Goal: Information Seeking & Learning: Learn about a topic

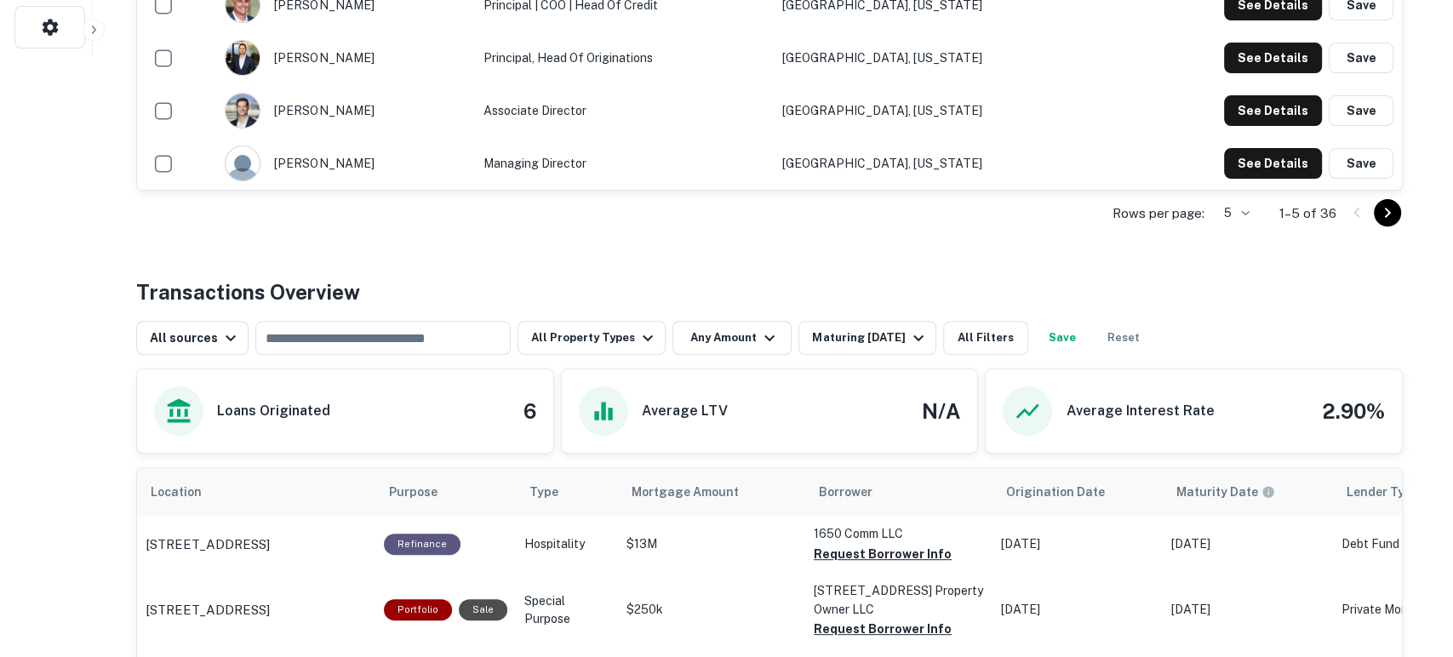
scroll to position [630, 0]
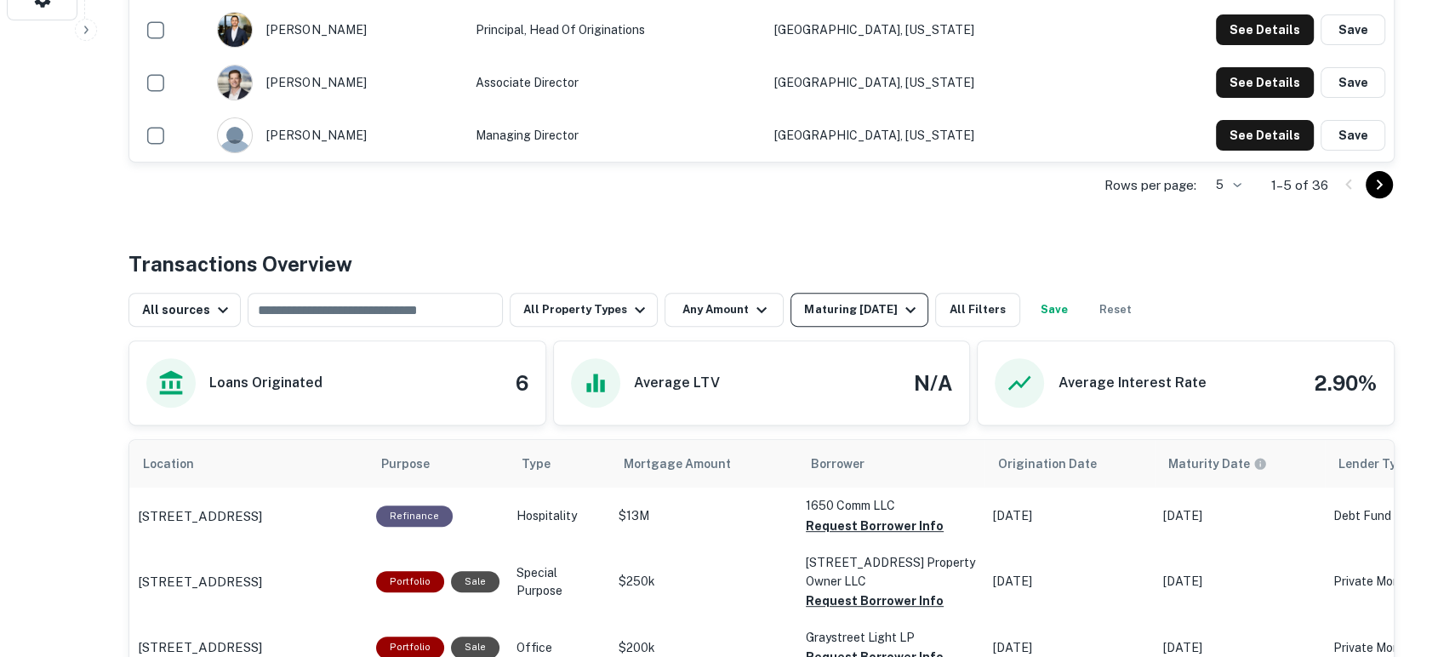
click at [880, 305] on div "Maturing [DATE]" at bounding box center [862, 310] width 116 height 20
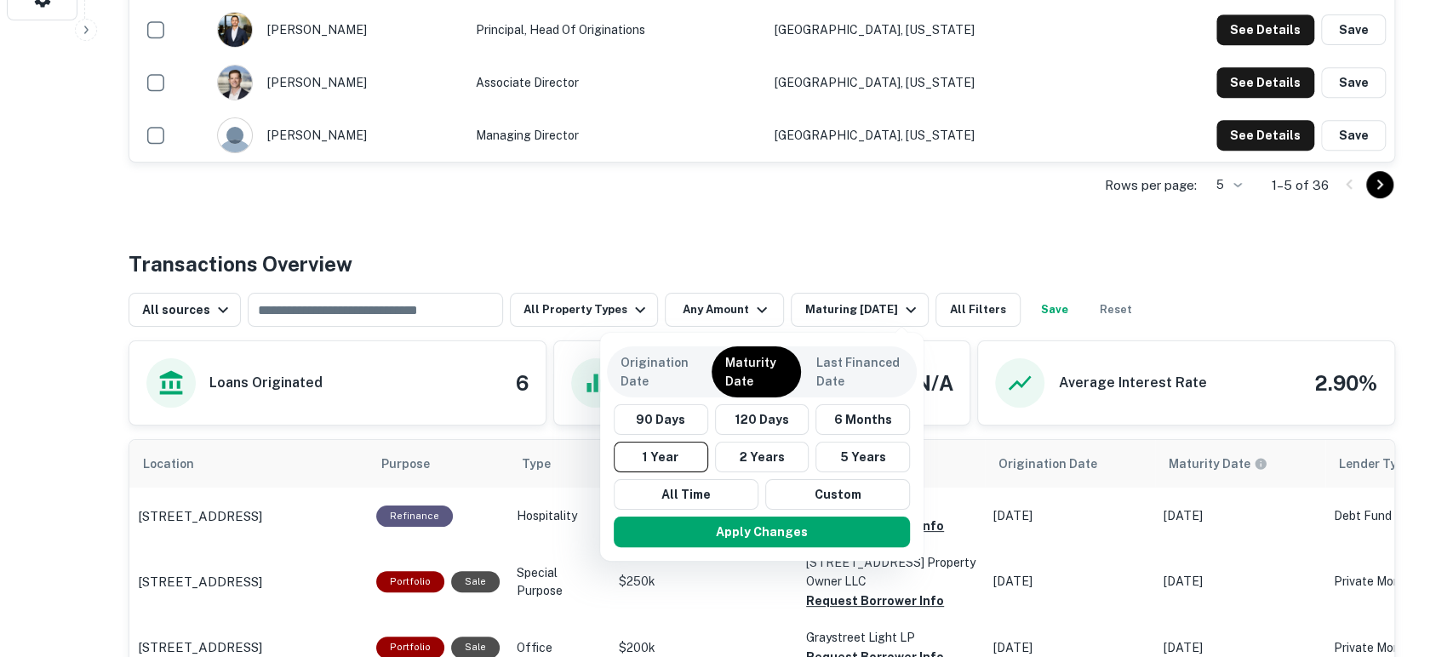
drag, startPoint x: 1048, startPoint y: 219, endPoint x: 1045, endPoint y: 229, distance: 10.5
click at [1045, 229] on div at bounding box center [726, 328] width 1453 height 657
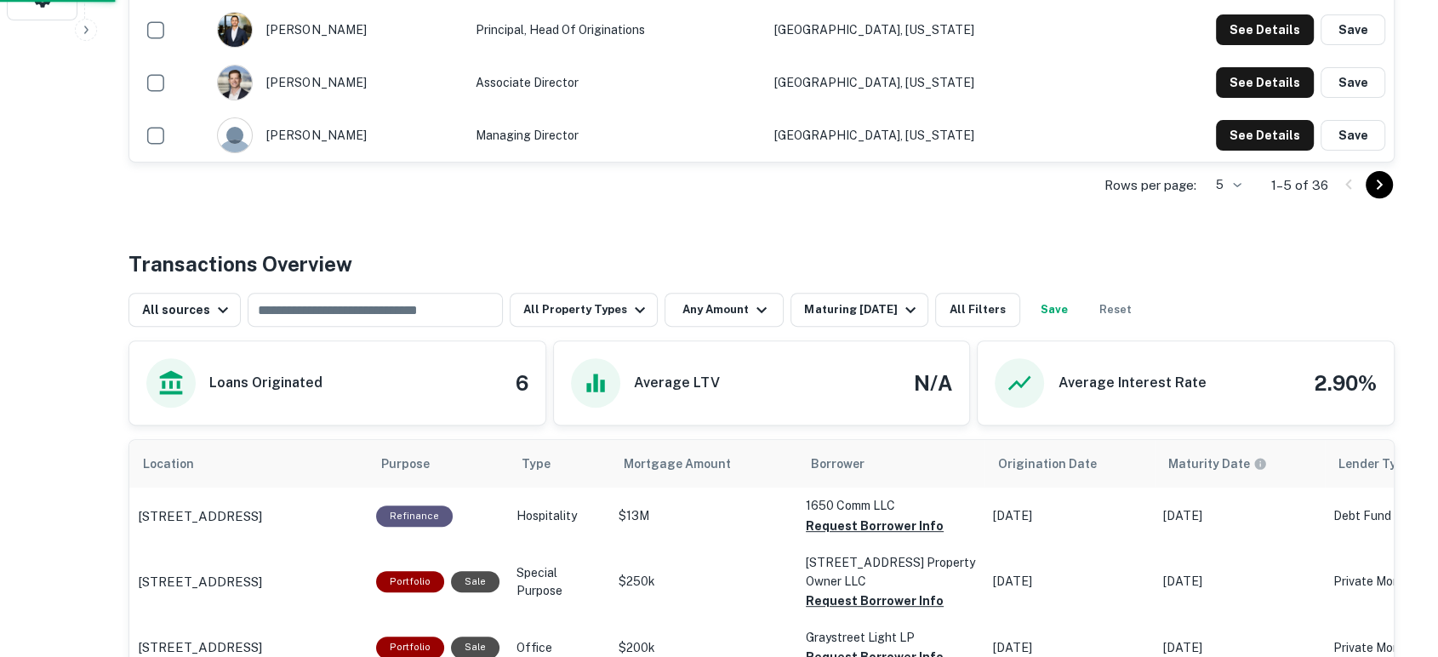
click at [973, 301] on div "Origination Date Maturity Date Last Financed Date 90 Days 120 Days 6 Months 1 Y…" at bounding box center [719, 328] width 1438 height 657
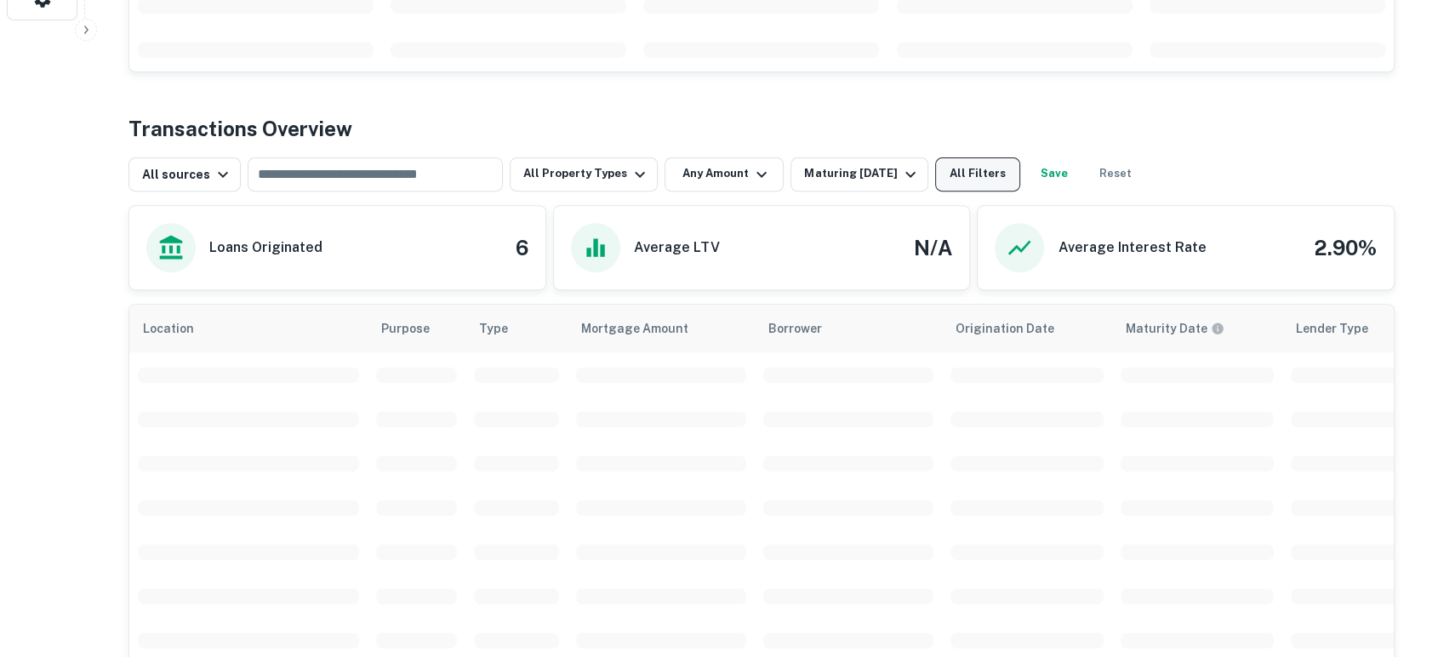
click at [976, 174] on div "Back to search Thorofare Capital Description Thorofare Capital is a commercial …" at bounding box center [761, 417] width 1307 height 2040
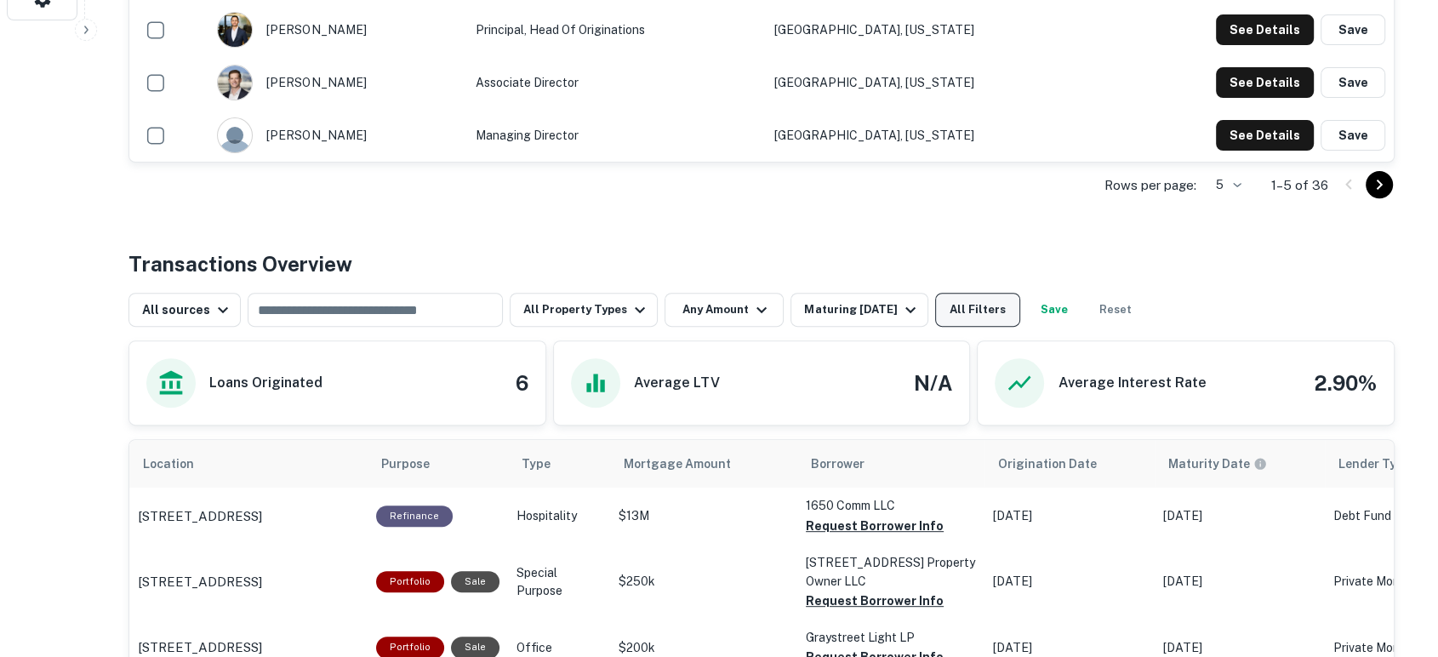
click at [989, 317] on button "All Filters" at bounding box center [977, 310] width 85 height 34
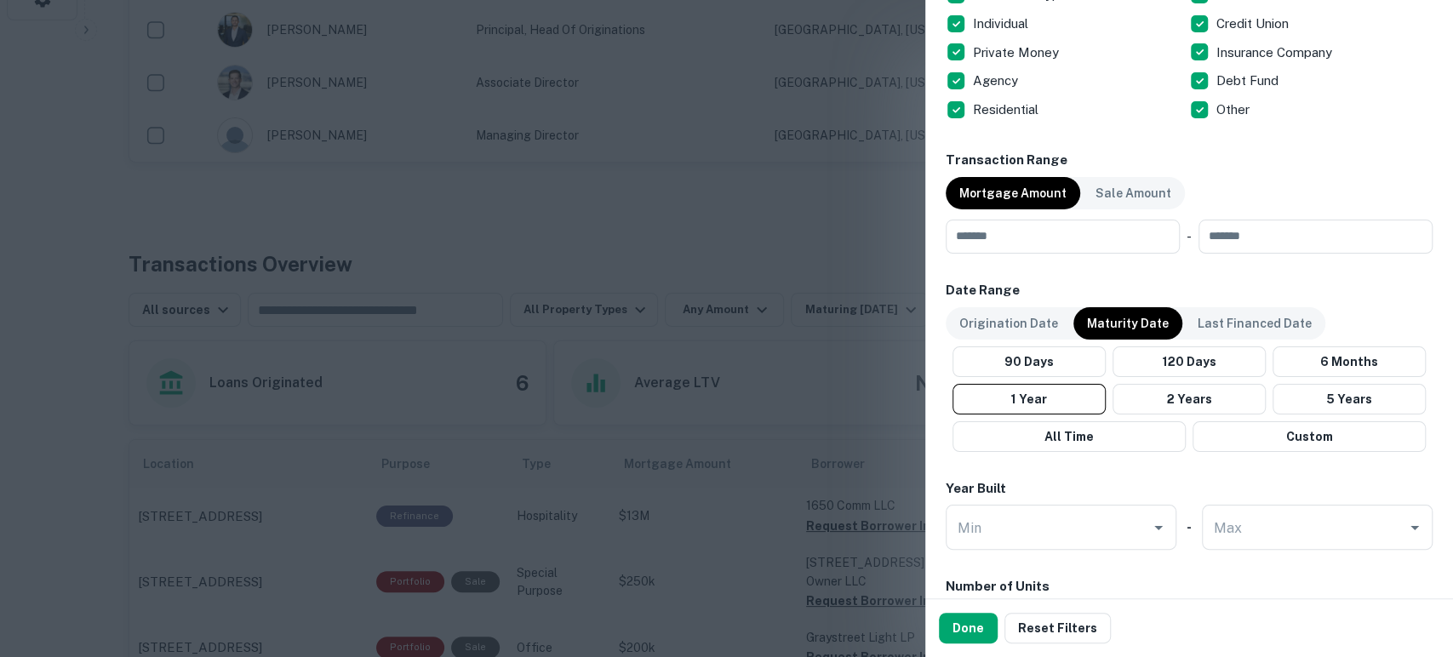
scroll to position [756, 0]
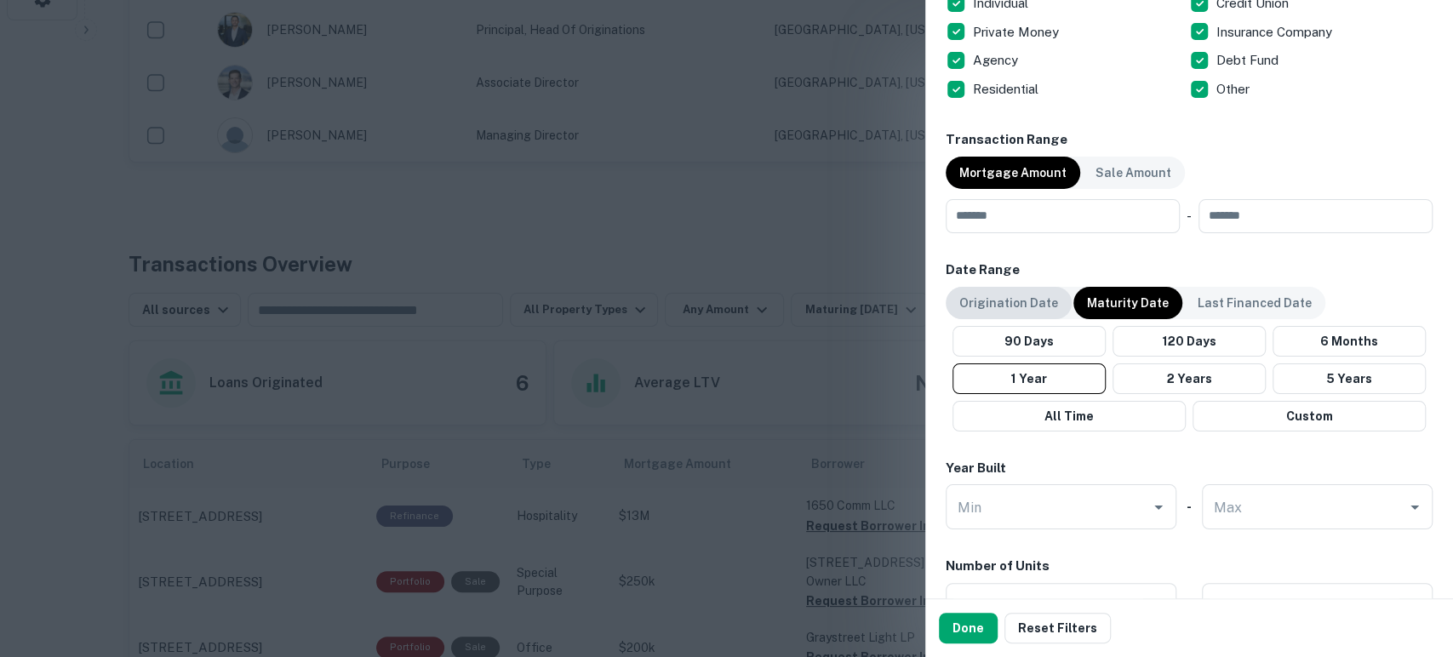
click at [1032, 313] on div "Origination Date" at bounding box center [1008, 303] width 126 height 32
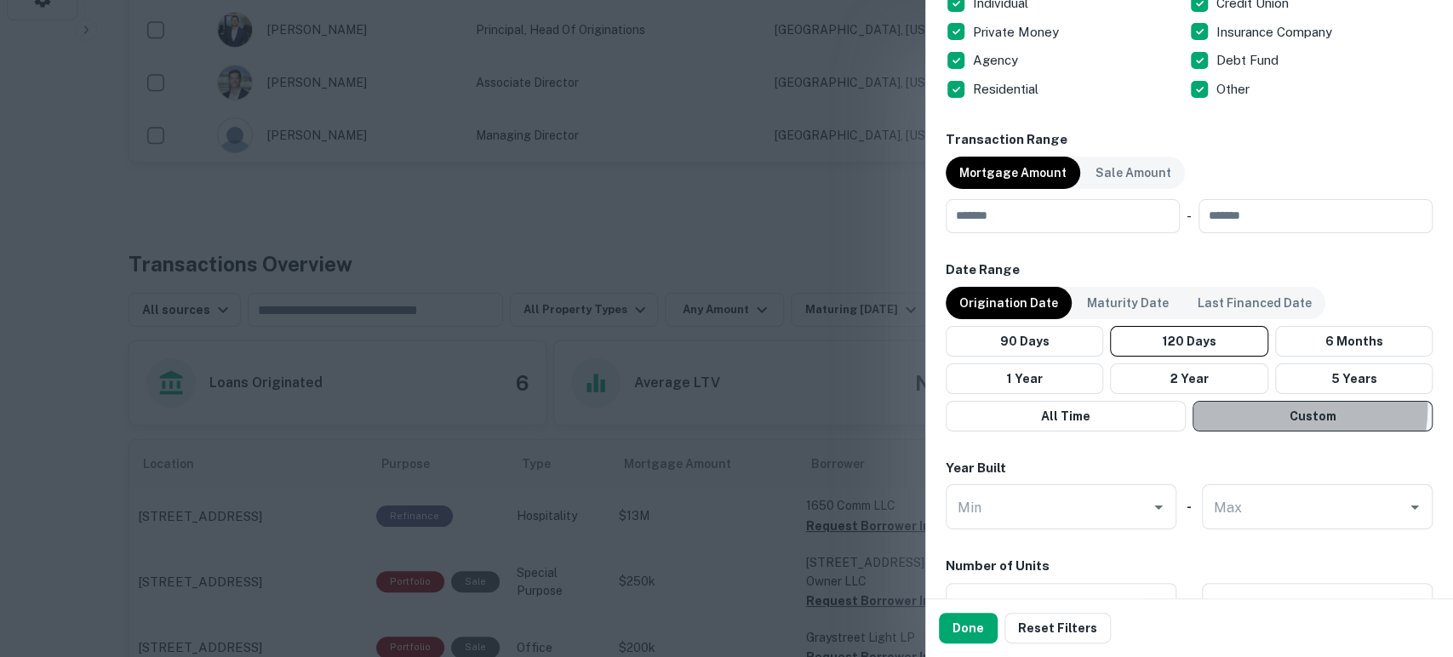
click at [1278, 407] on button "Custom" at bounding box center [1312, 416] width 240 height 31
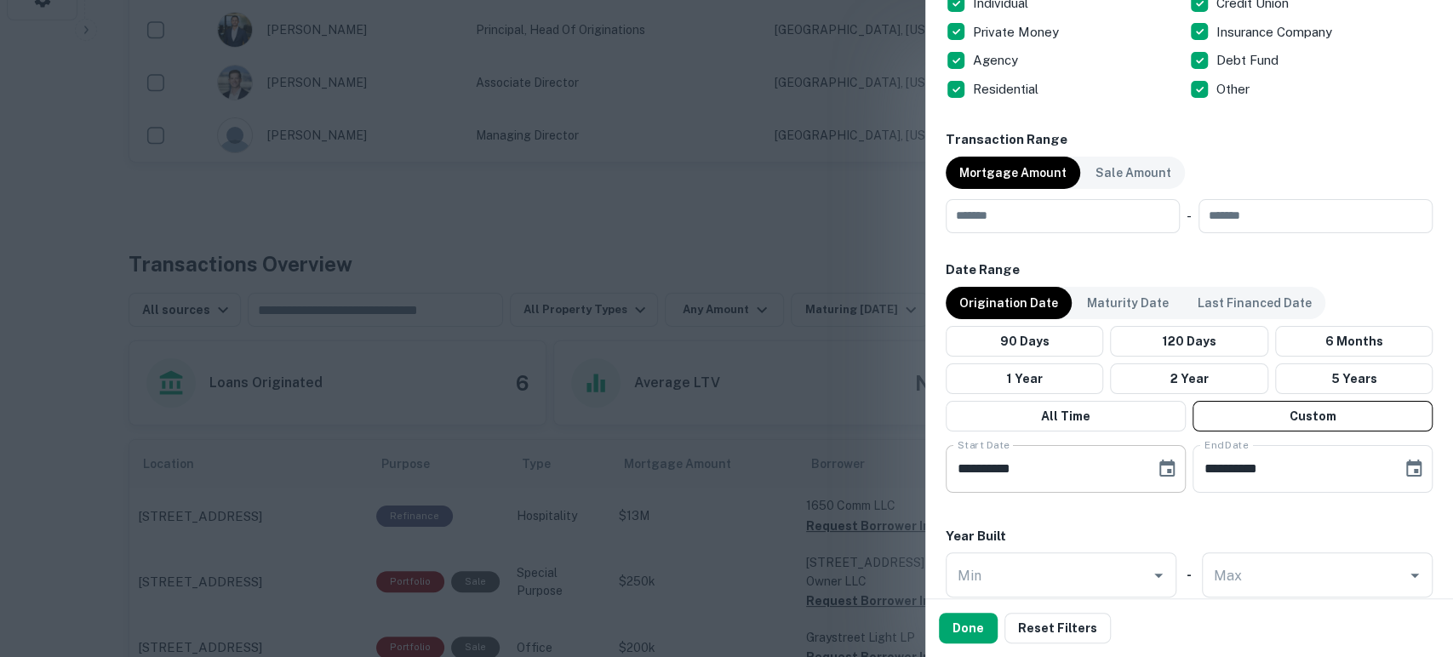
click at [1157, 477] on button "Choose date, selected date is Apr 18, 2025" at bounding box center [1167, 469] width 34 height 34
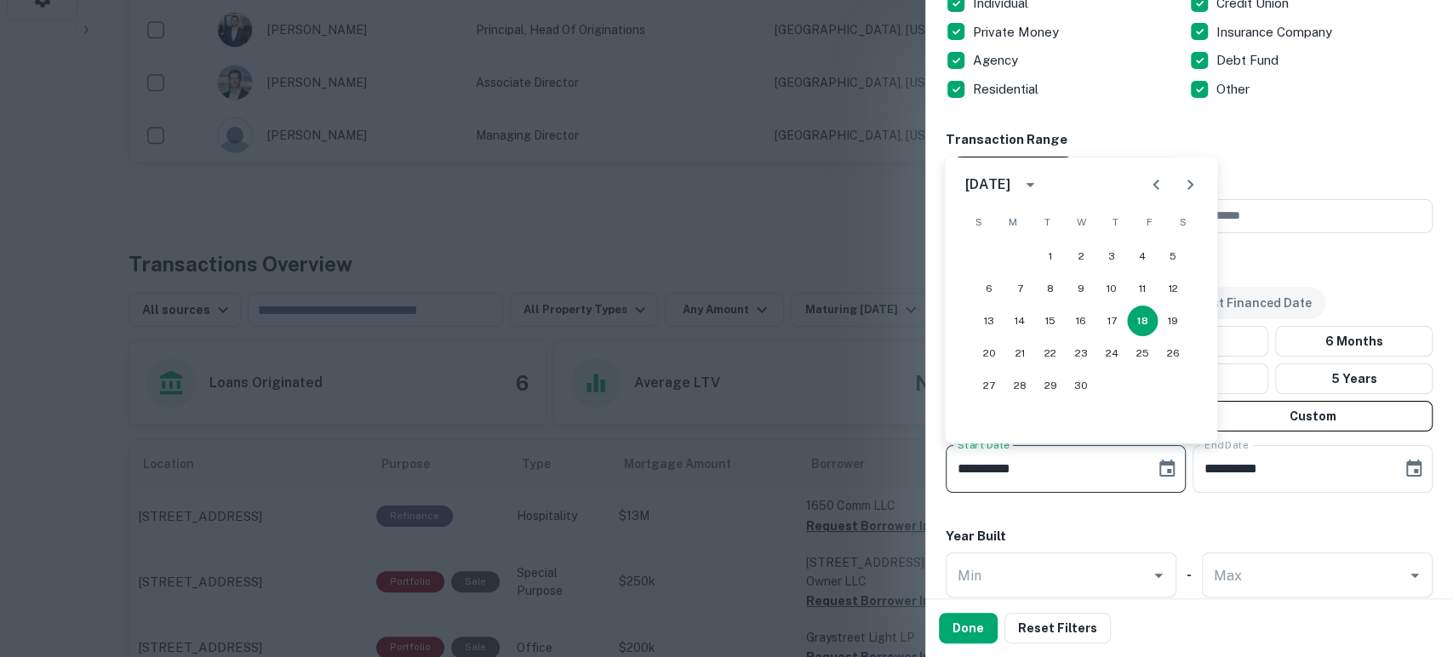
click at [1040, 179] on icon "calendar view is open, switch to year view" at bounding box center [1030, 184] width 20 height 20
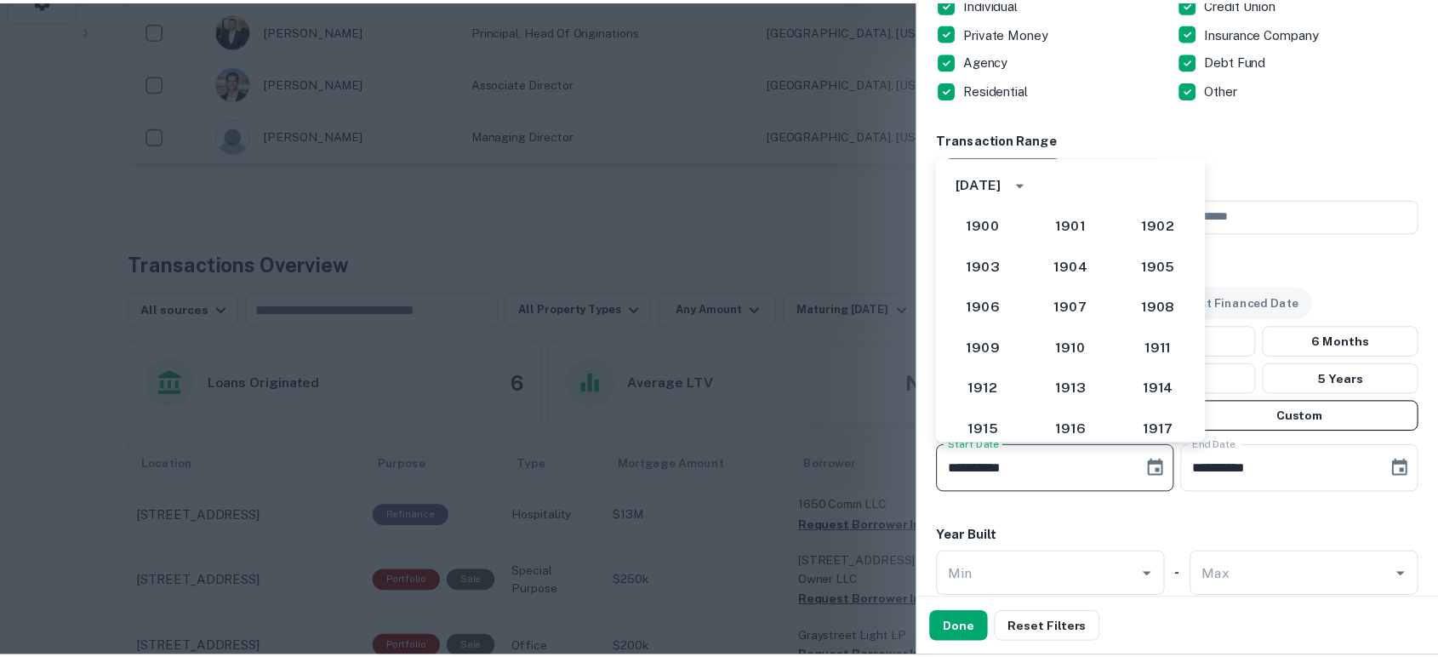
scroll to position [1477, 0]
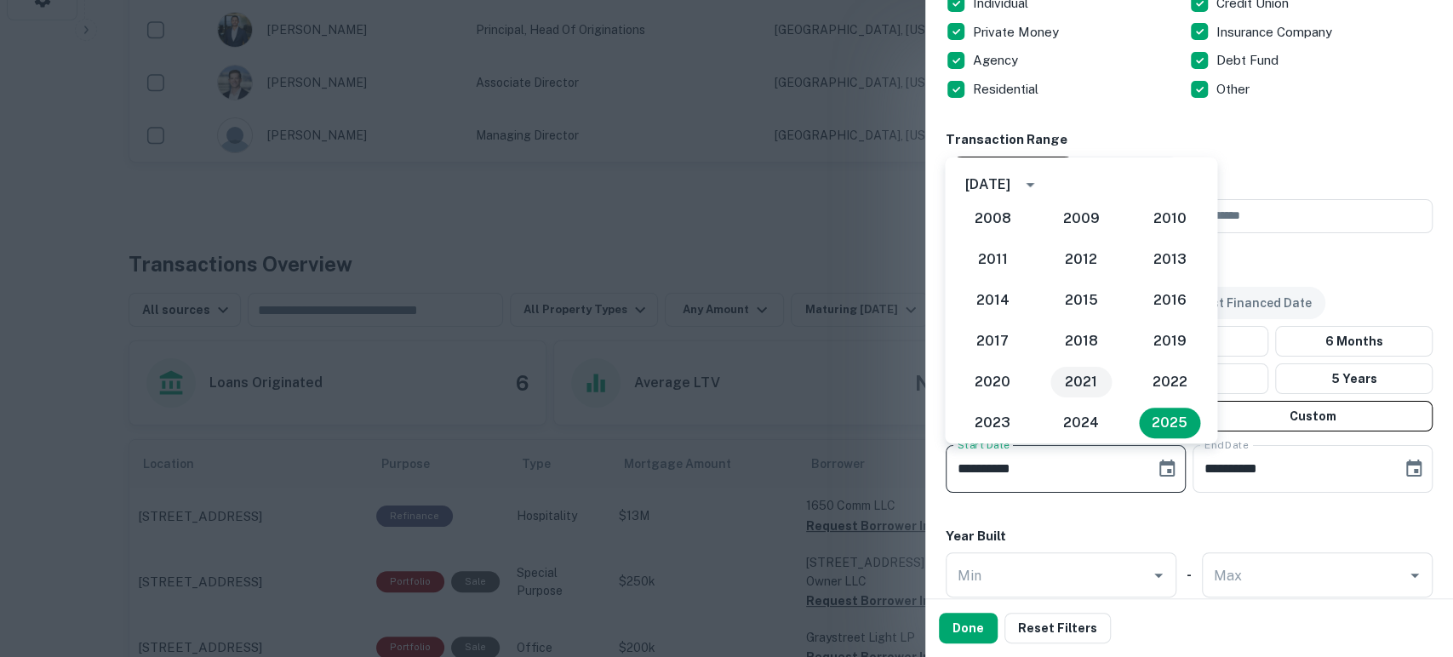
click at [1087, 378] on button "2021" at bounding box center [1080, 382] width 61 height 31
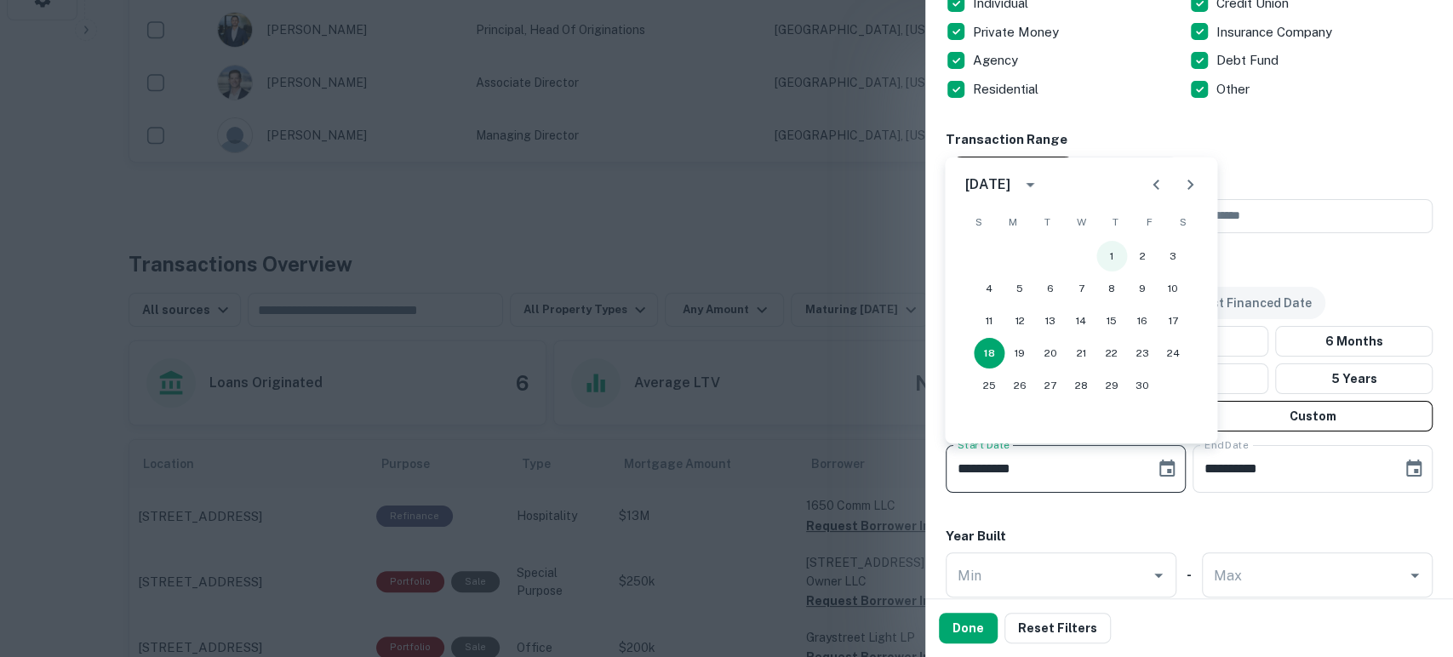
click at [1115, 260] on button "1" at bounding box center [1111, 256] width 31 height 31
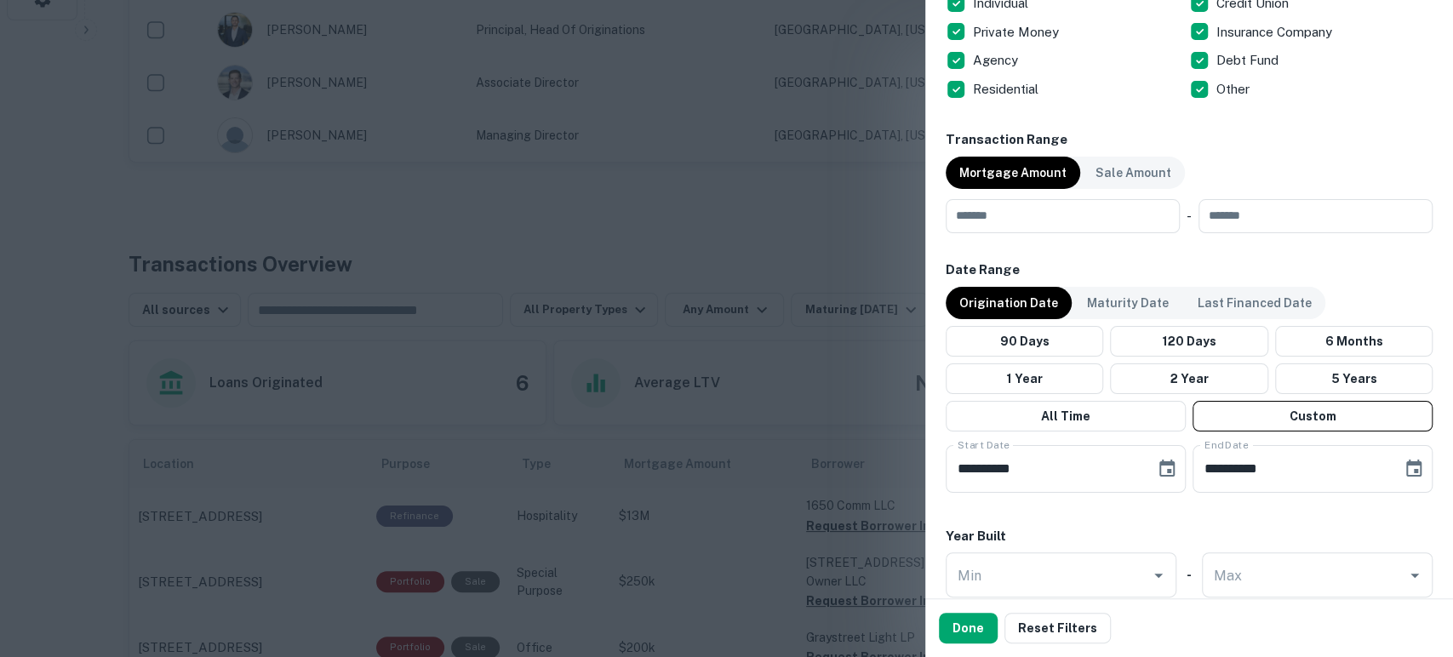
type input "**********"
click at [972, 624] on button "Done" at bounding box center [968, 628] width 59 height 31
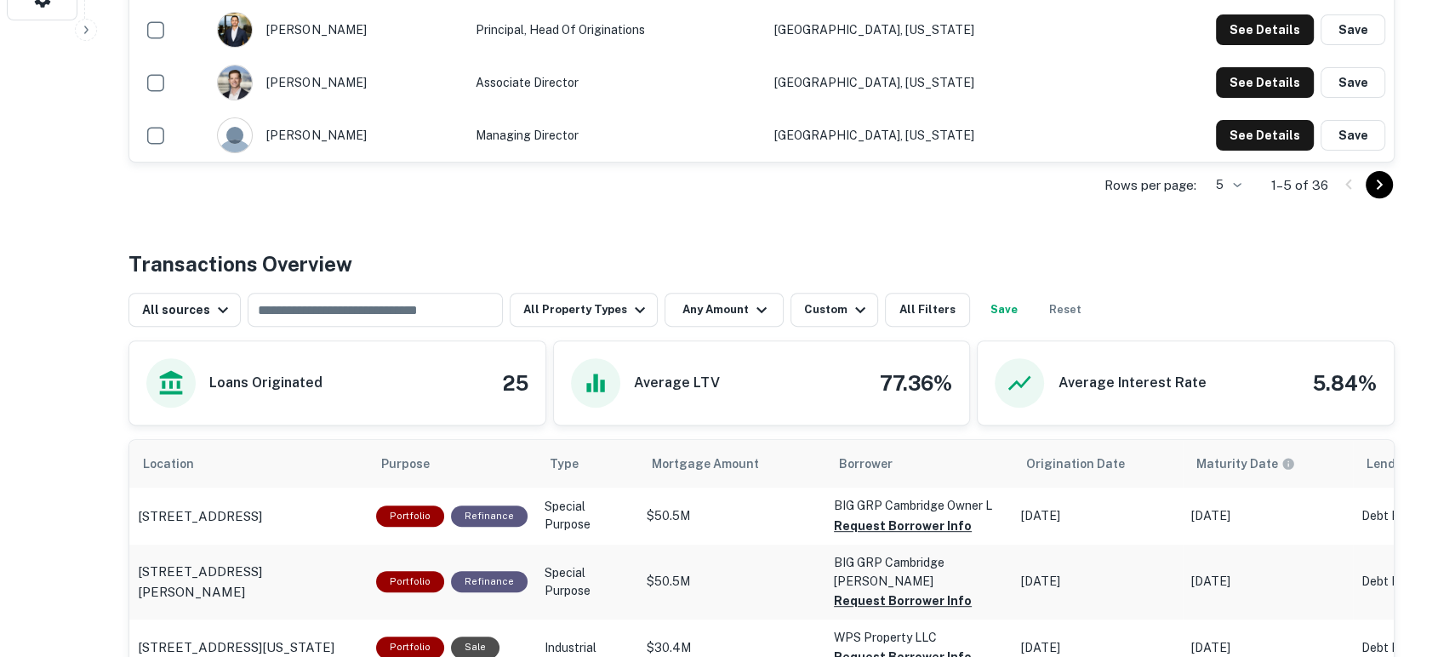
scroll to position [756, 0]
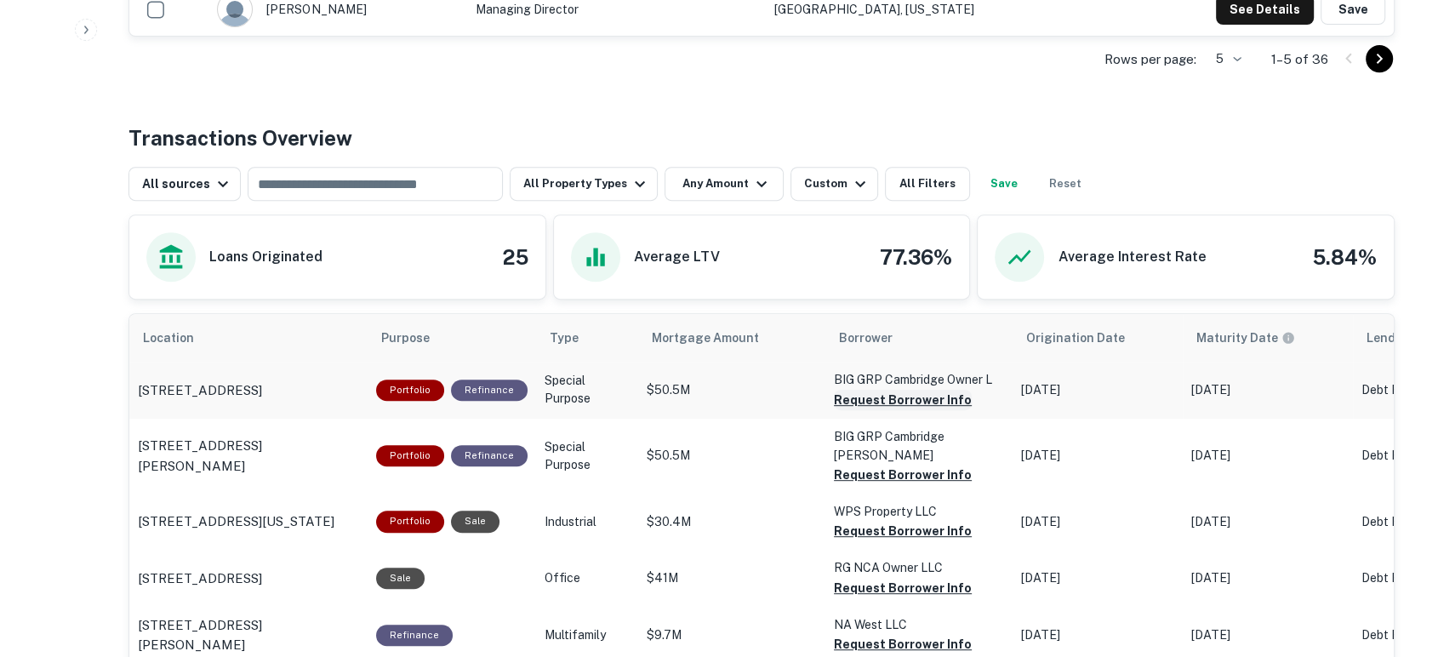
click at [912, 393] on button "Request Borrower Info" at bounding box center [903, 400] width 138 height 20
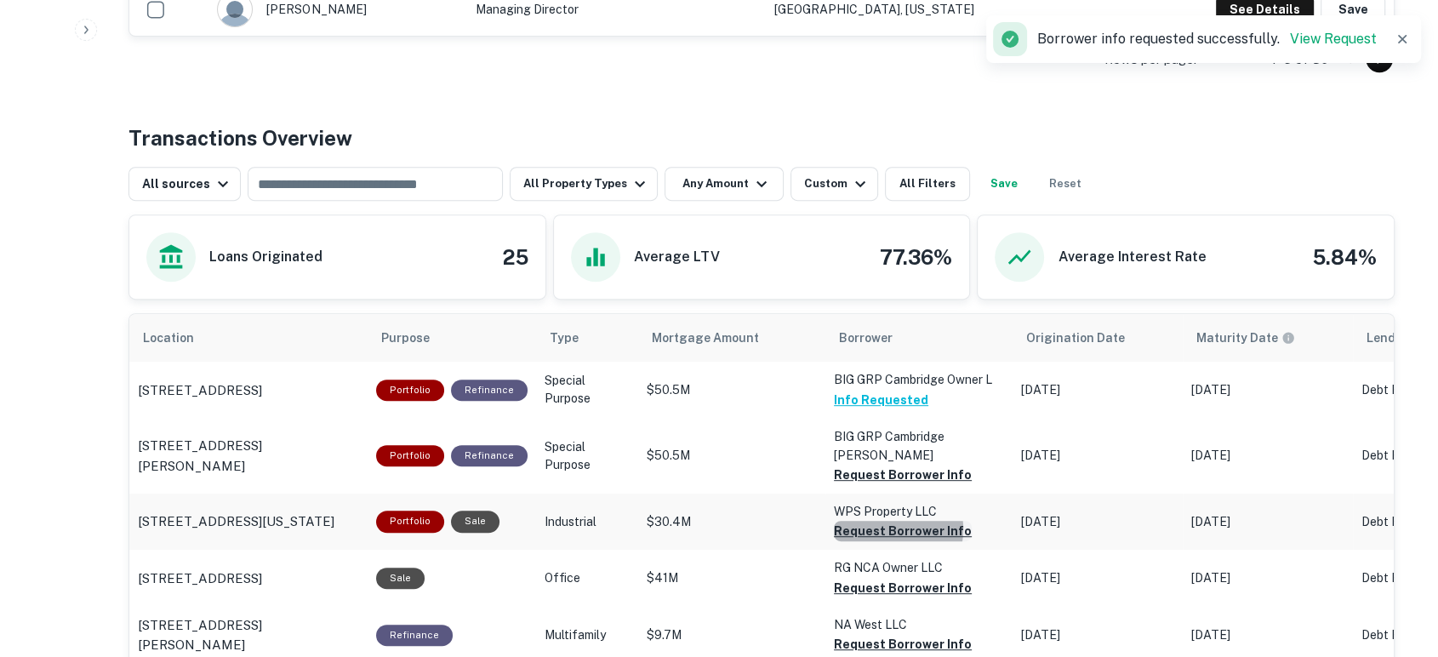
click at [876, 485] on button "Request Borrower Info" at bounding box center [903, 475] width 138 height 20
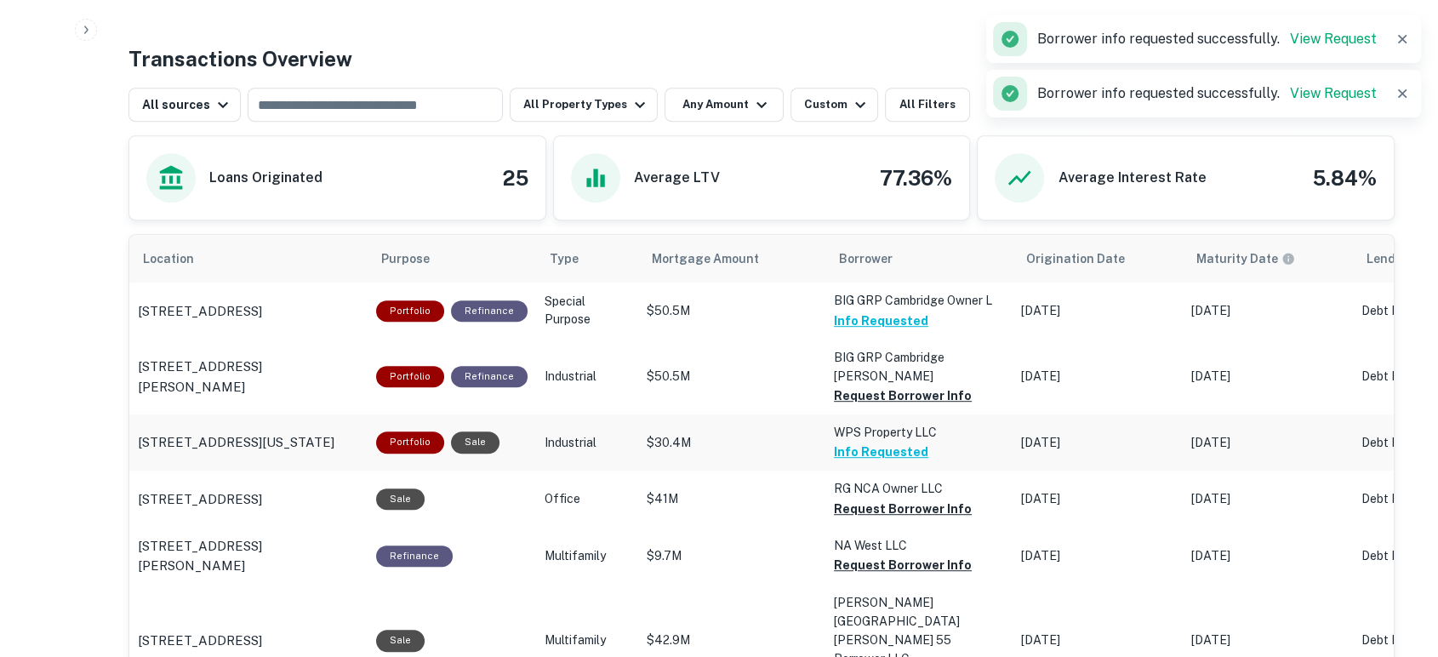
scroll to position [883, 0]
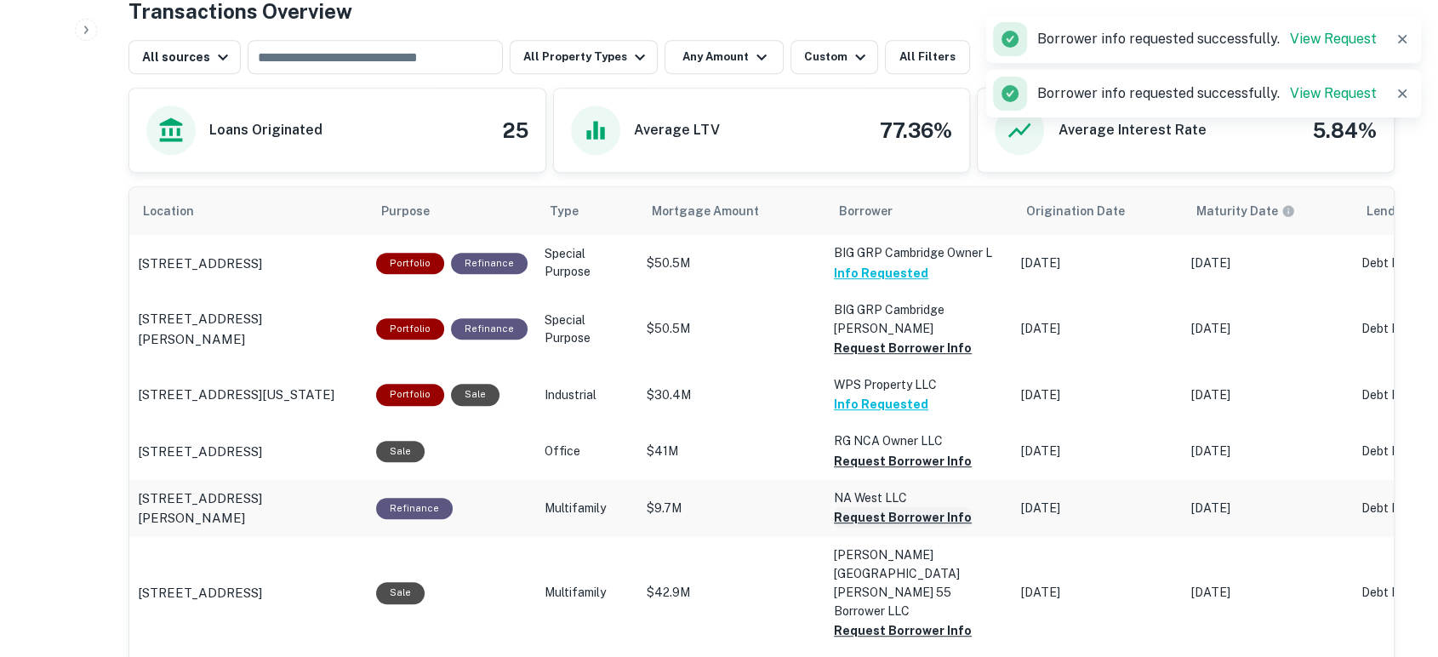
click at [899, 358] on button "Request Borrower Info" at bounding box center [903, 348] width 138 height 20
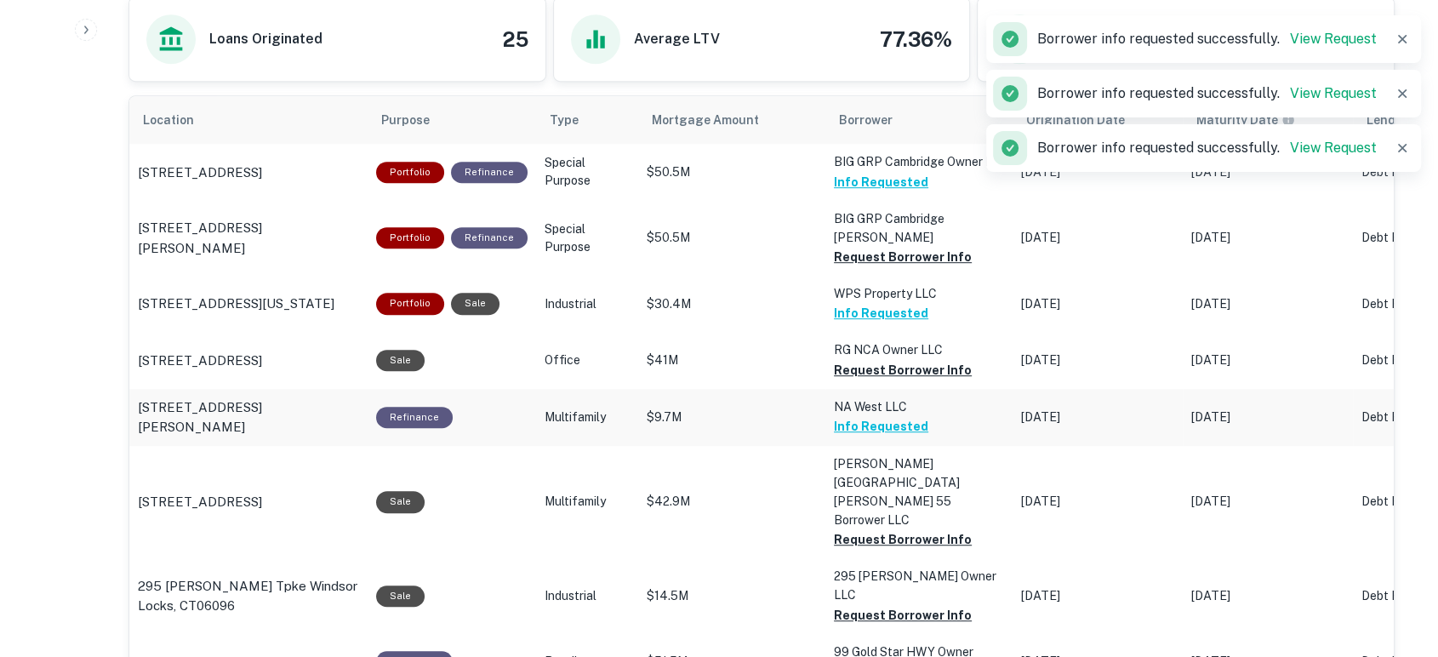
scroll to position [1008, 0]
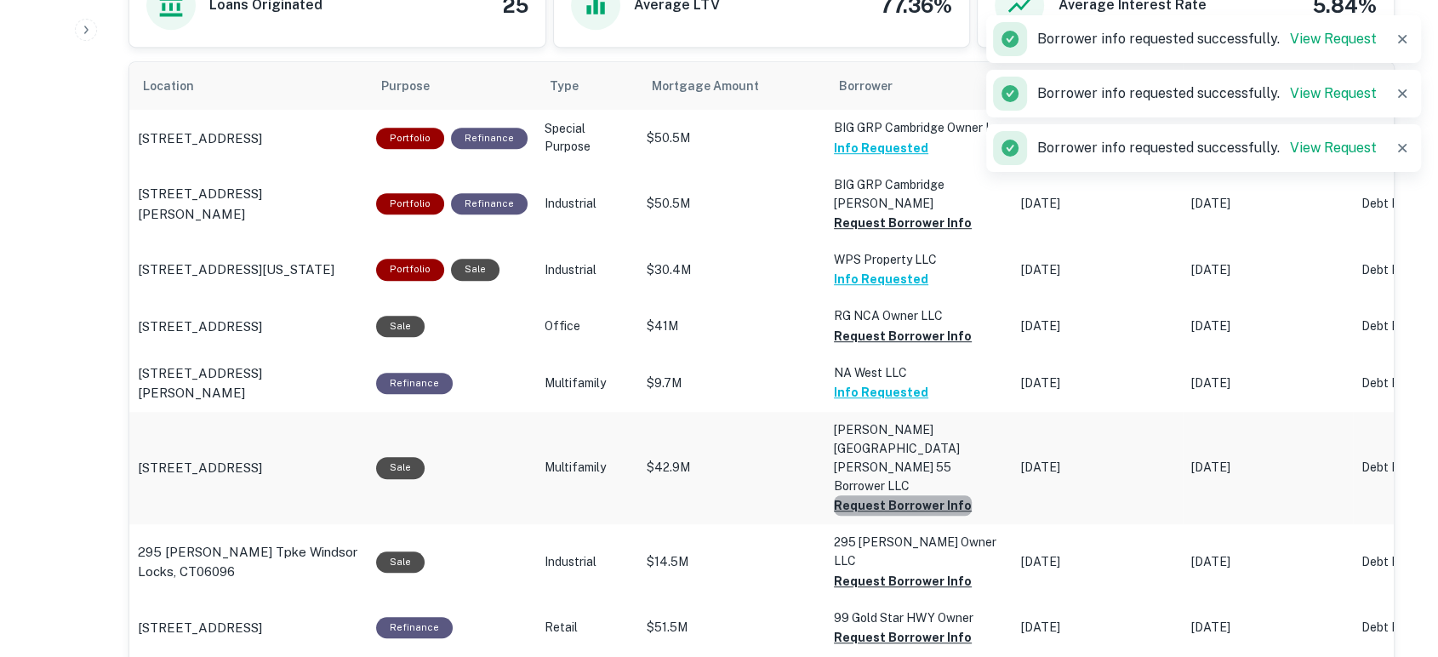
click at [898, 233] on button "Request Borrower Info" at bounding box center [903, 223] width 138 height 20
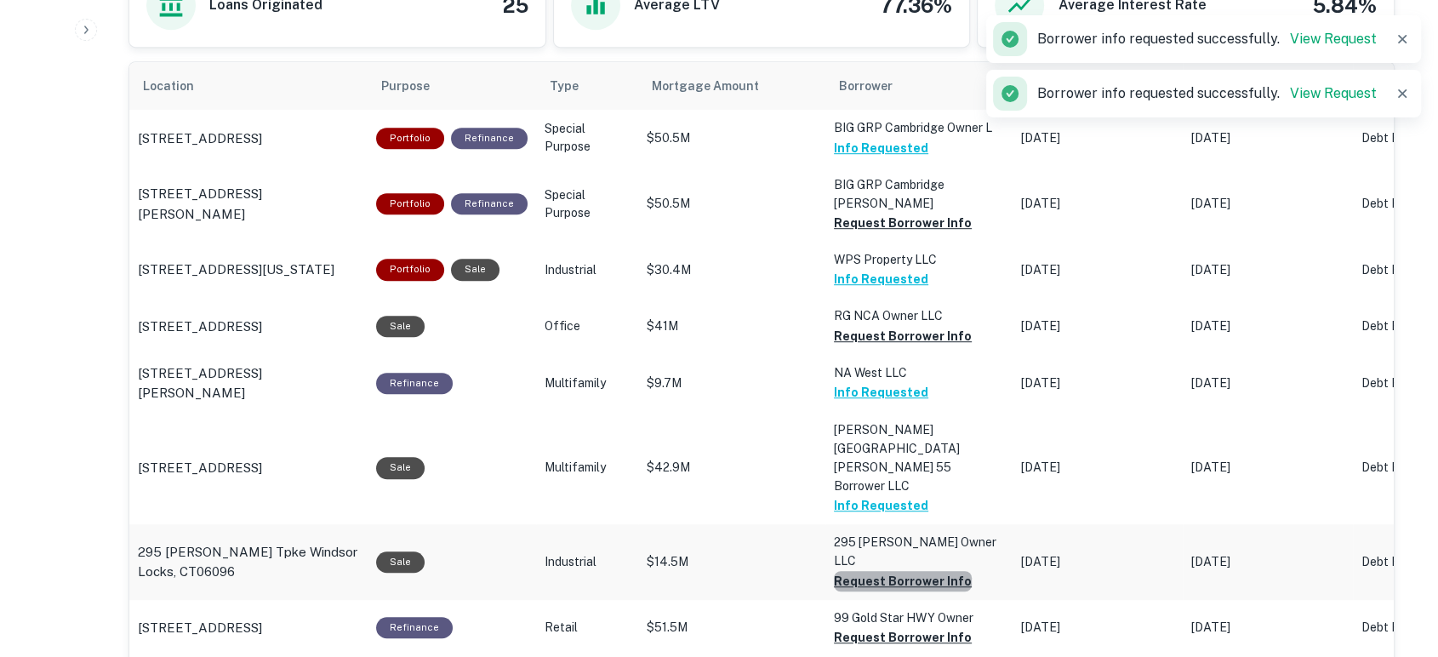
click at [898, 233] on button "Request Borrower Info" at bounding box center [903, 223] width 138 height 20
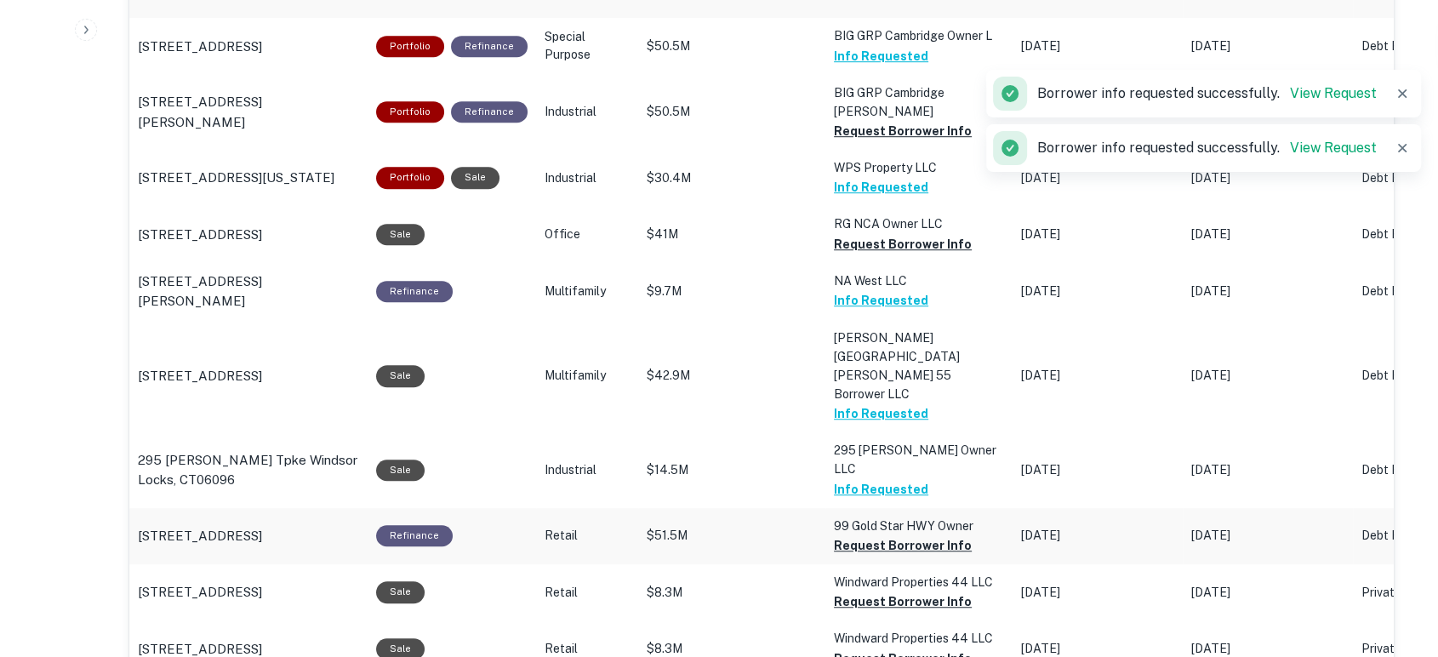
scroll to position [1134, 0]
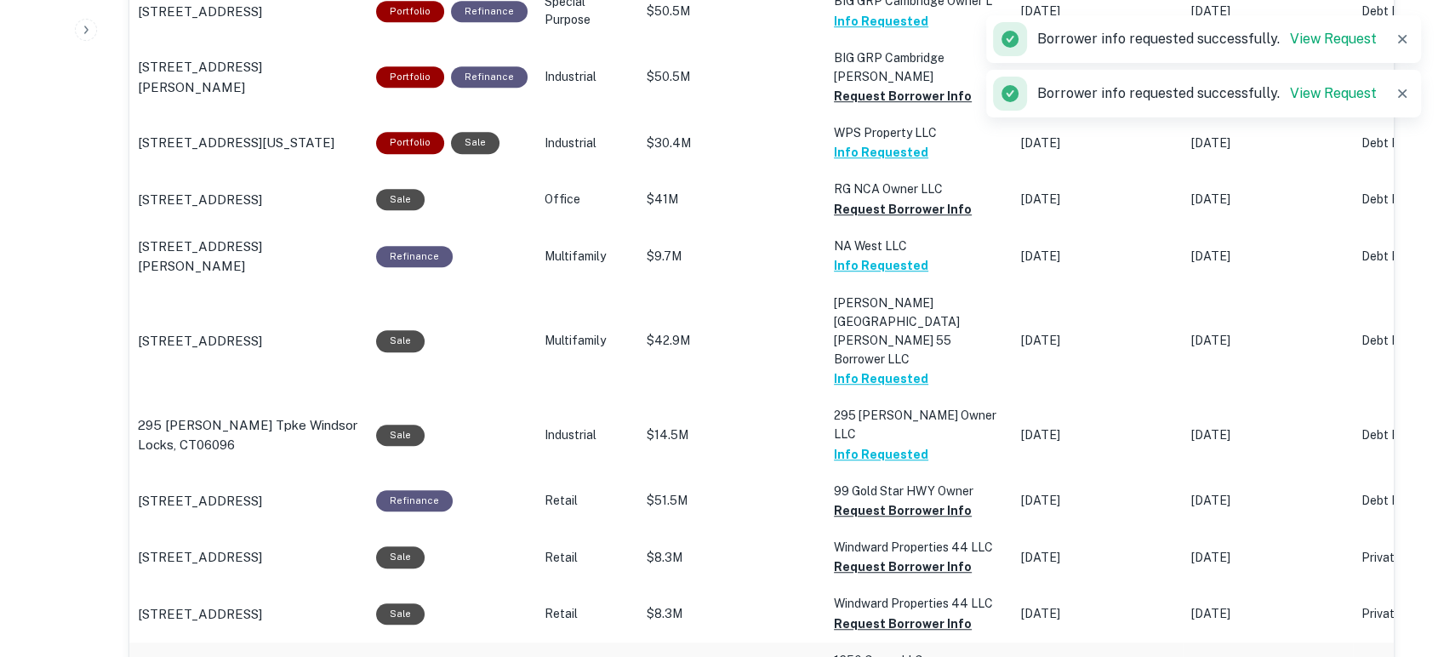
click at [896, 106] on button "Request Borrower Info" at bounding box center [903, 96] width 138 height 20
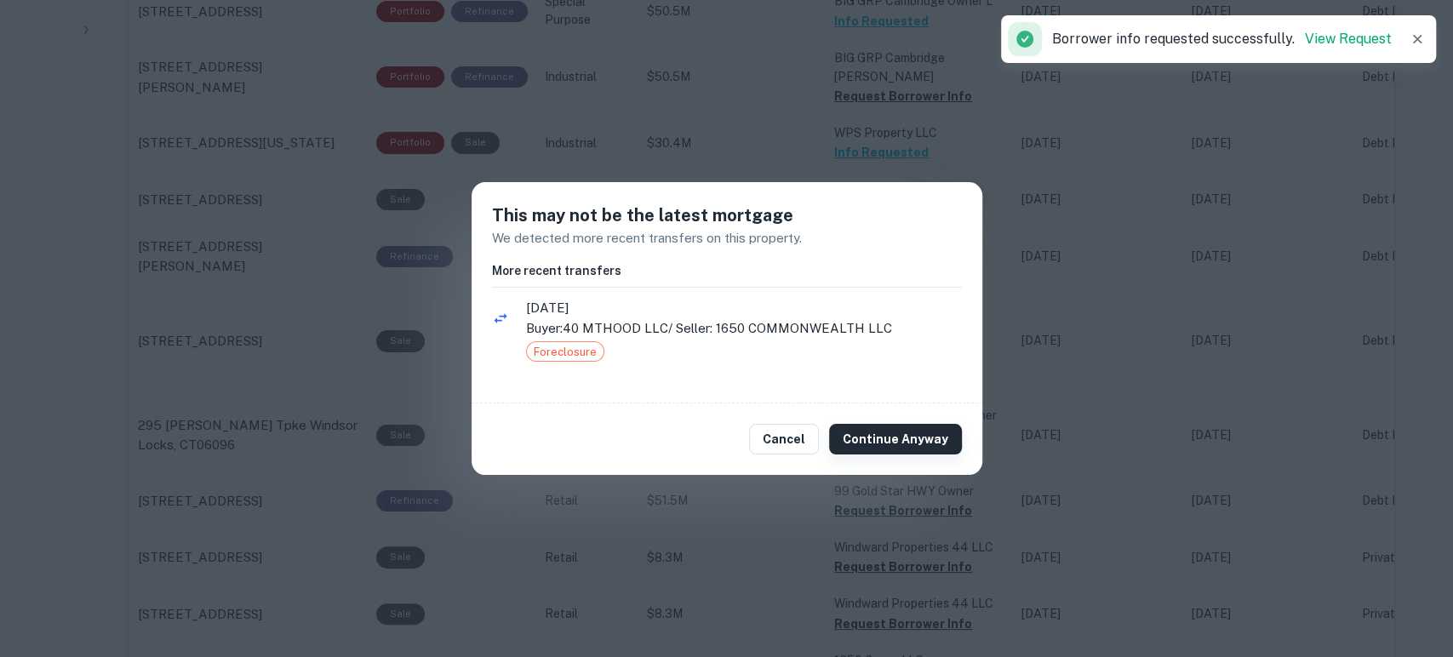
click at [876, 446] on button "Continue Anyway" at bounding box center [895, 439] width 133 height 31
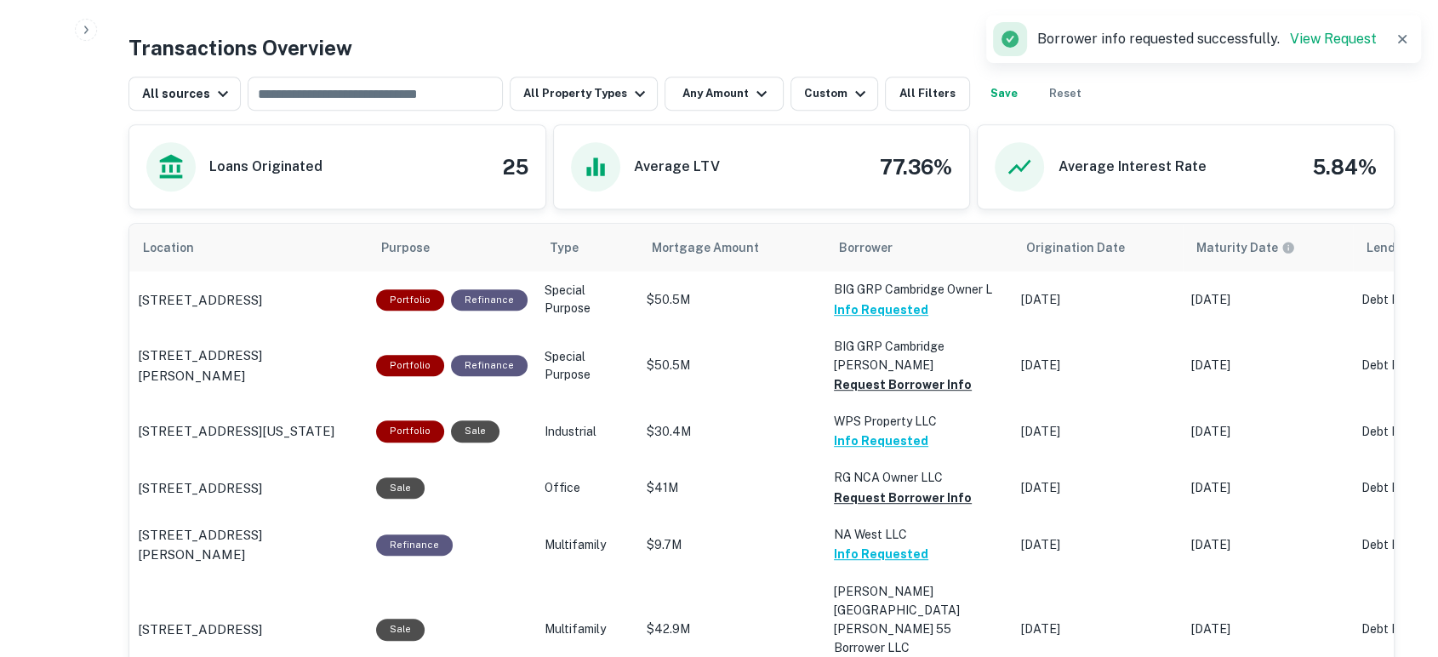
scroll to position [883, 0]
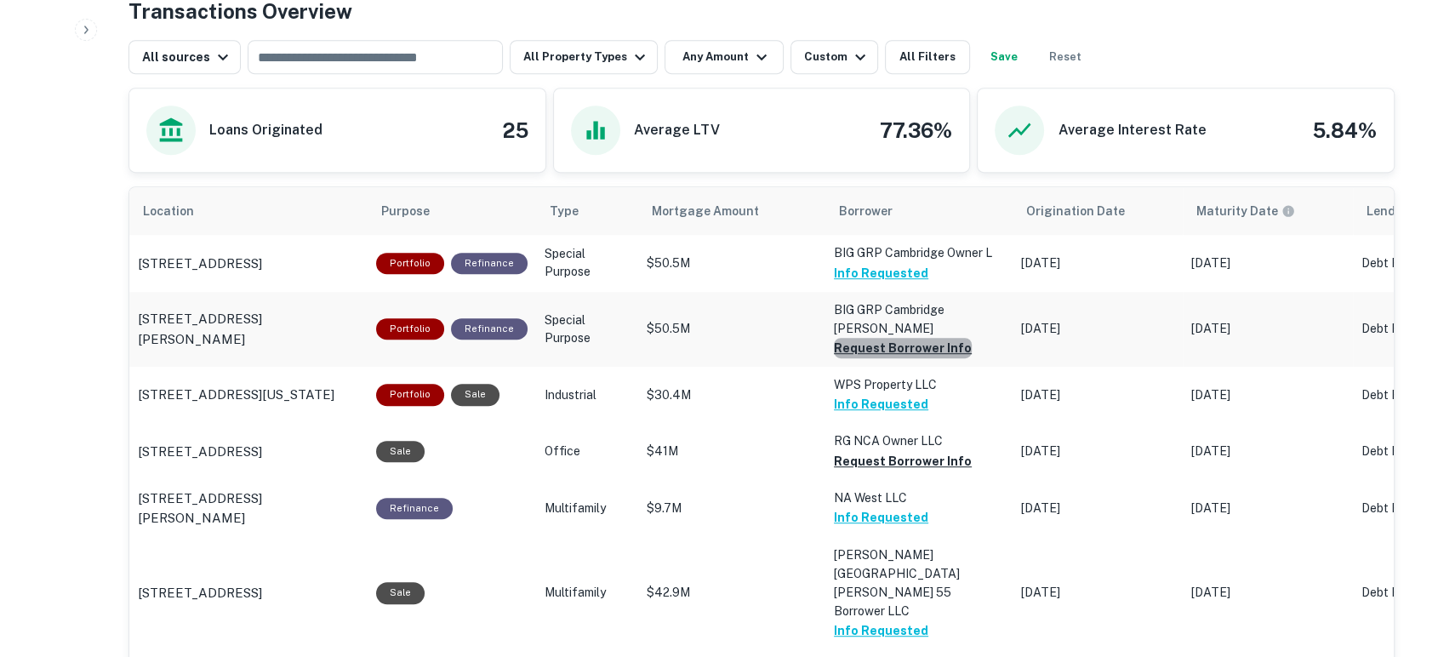
click at [913, 338] on button "Request Borrower Info" at bounding box center [903, 348] width 138 height 20
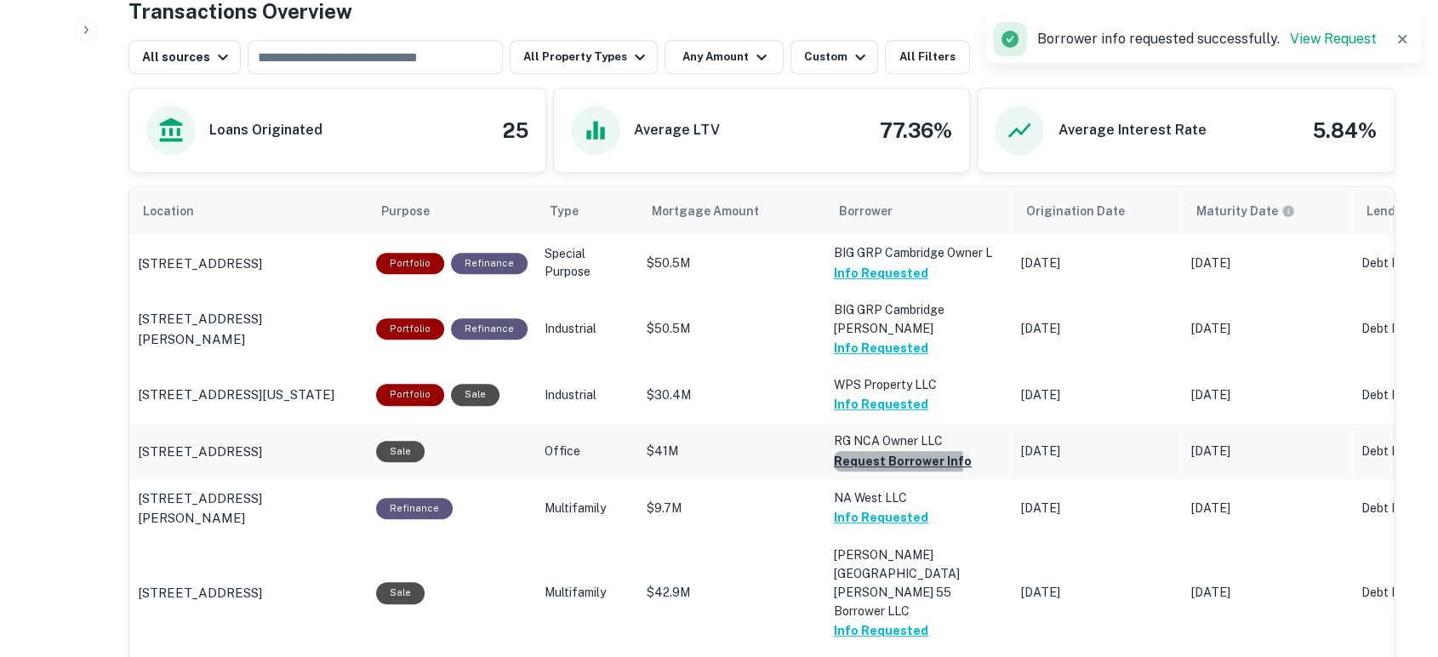
click at [888, 451] on button "Request Borrower Info" at bounding box center [903, 461] width 138 height 20
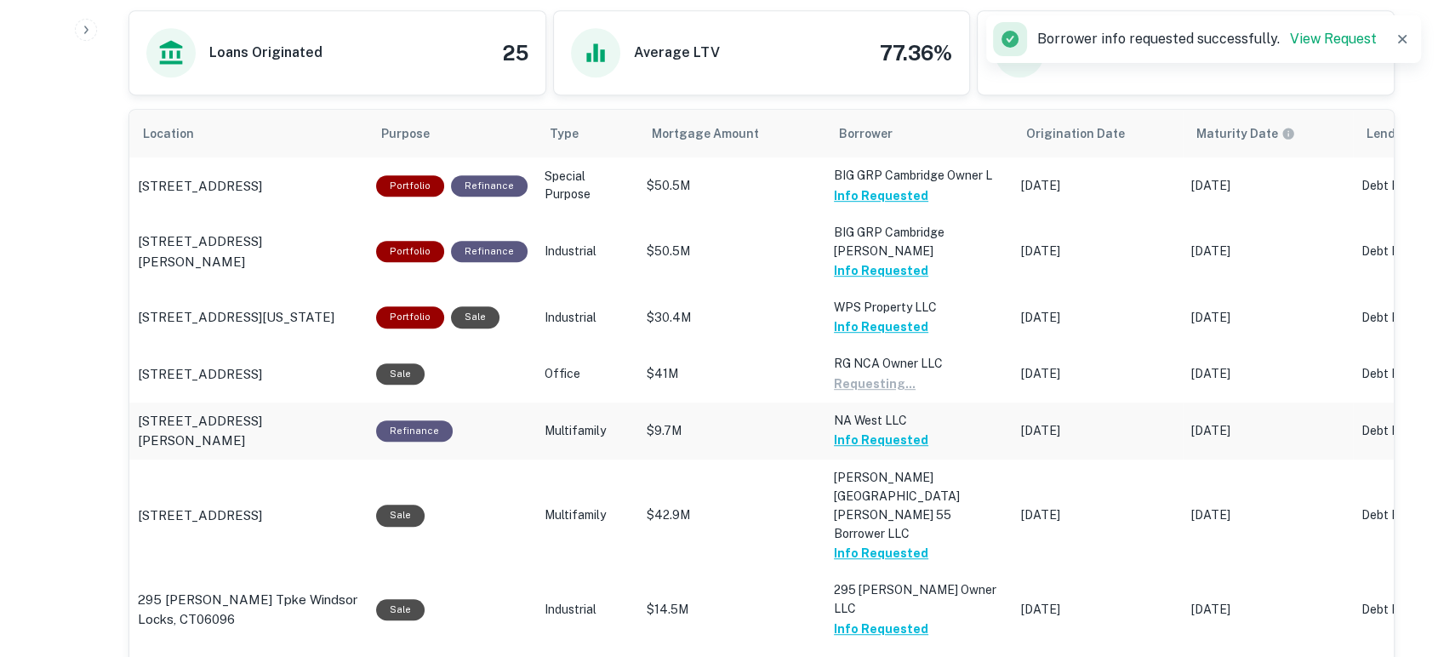
scroll to position [1008, 0]
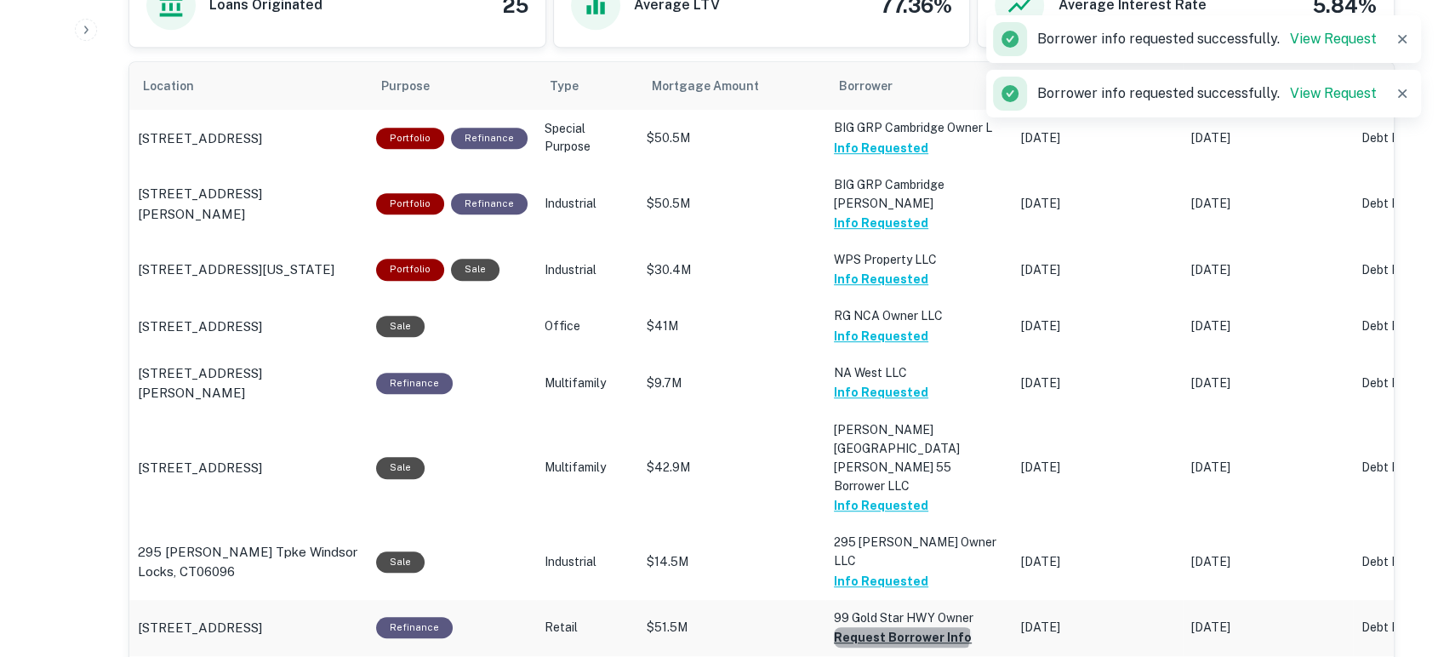
click at [891, 627] on button "Request Borrower Info" at bounding box center [903, 637] width 138 height 20
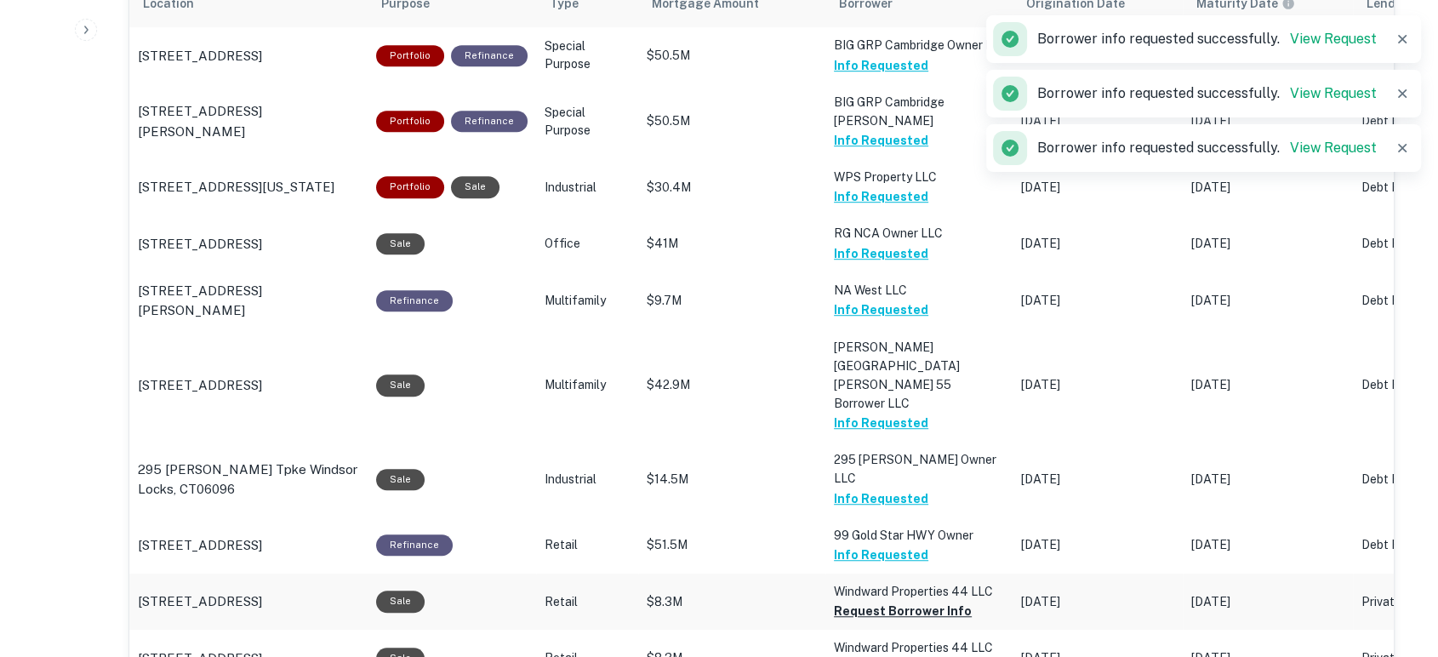
scroll to position [1134, 0]
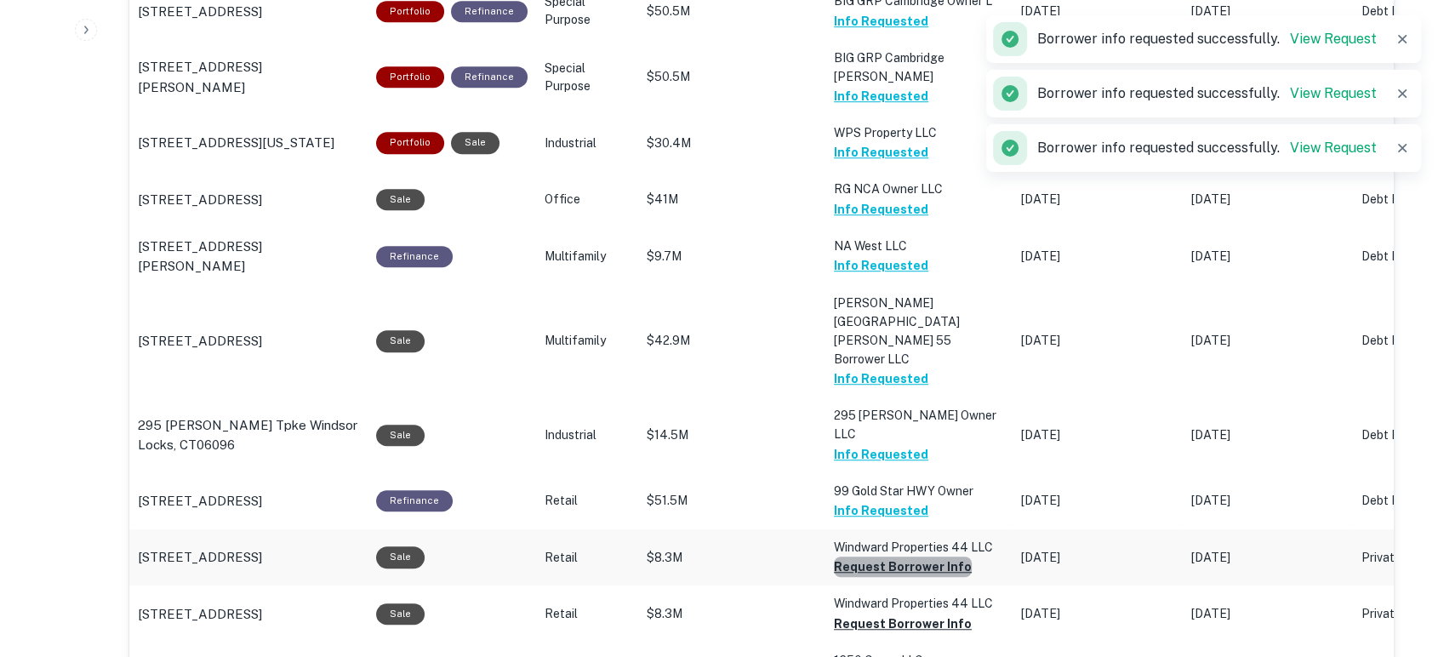
click at [915, 557] on button "Request Borrower Info" at bounding box center [903, 567] width 138 height 20
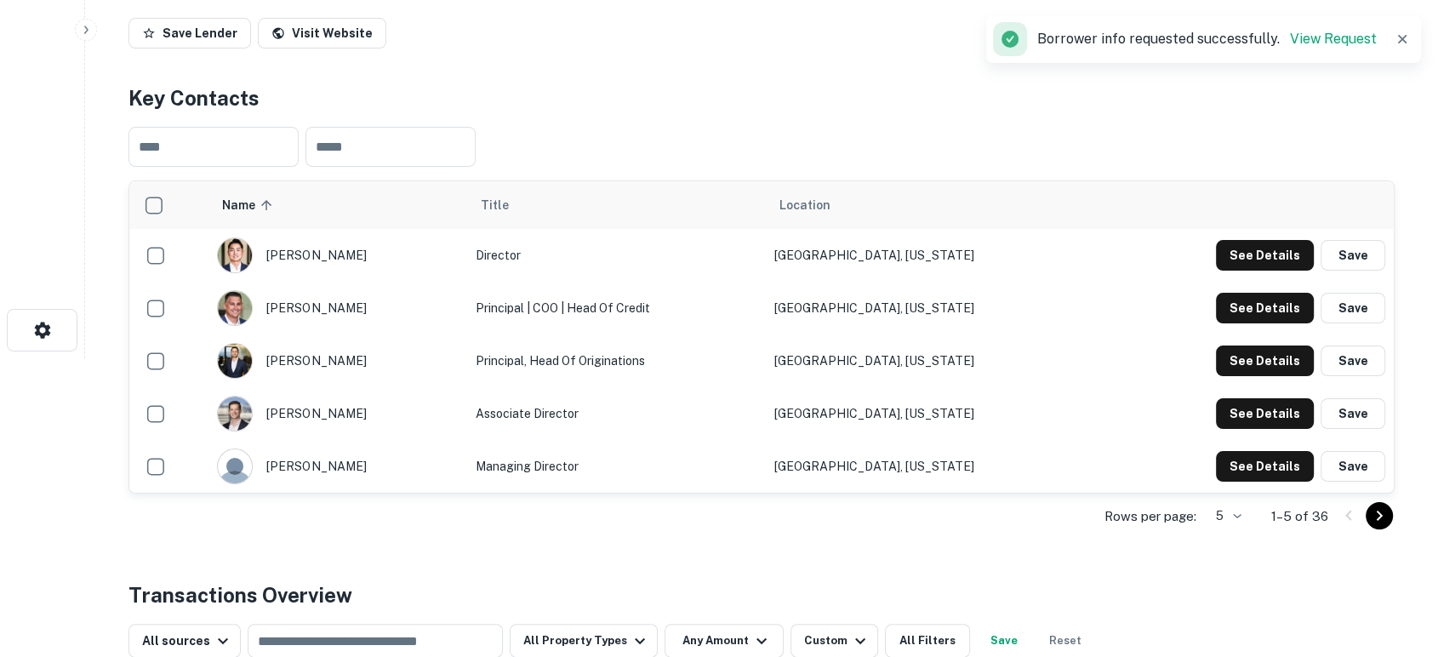
scroll to position [0, 0]
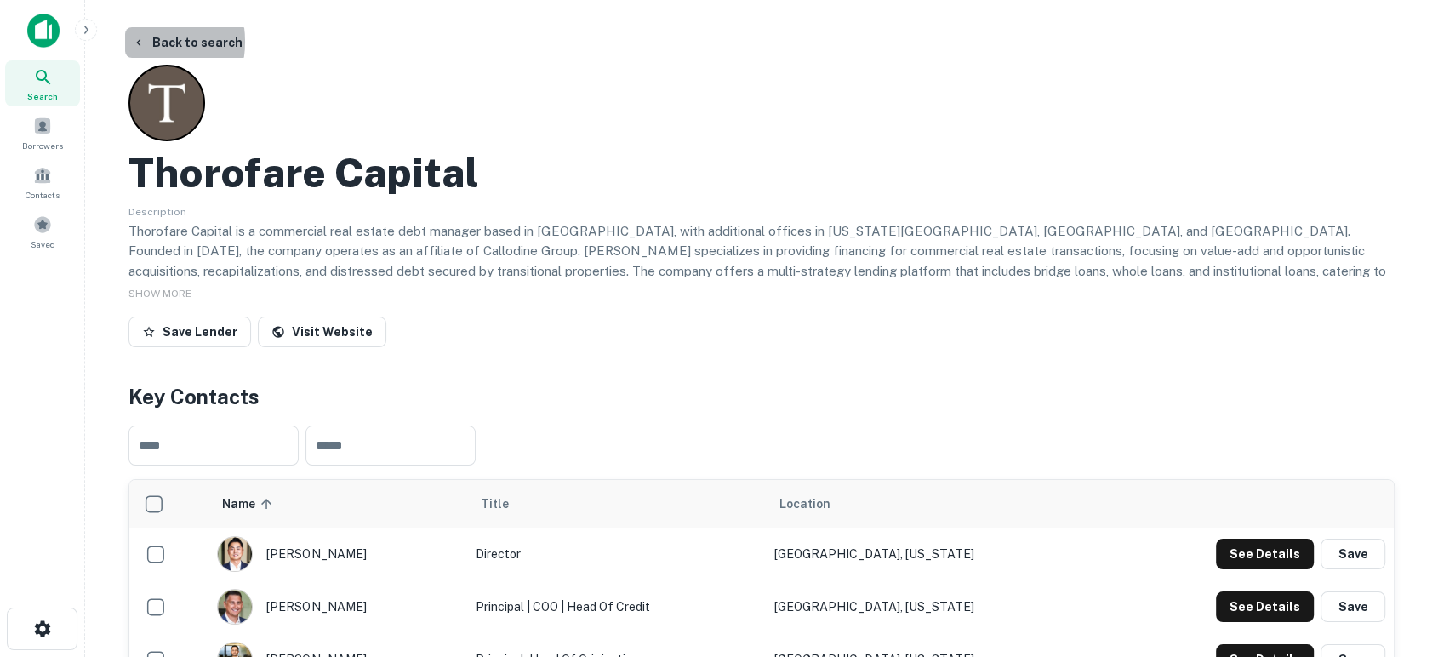
click at [136, 41] on icon "button" at bounding box center [139, 43] width 14 height 14
click at [51, 20] on img at bounding box center [43, 31] width 32 height 34
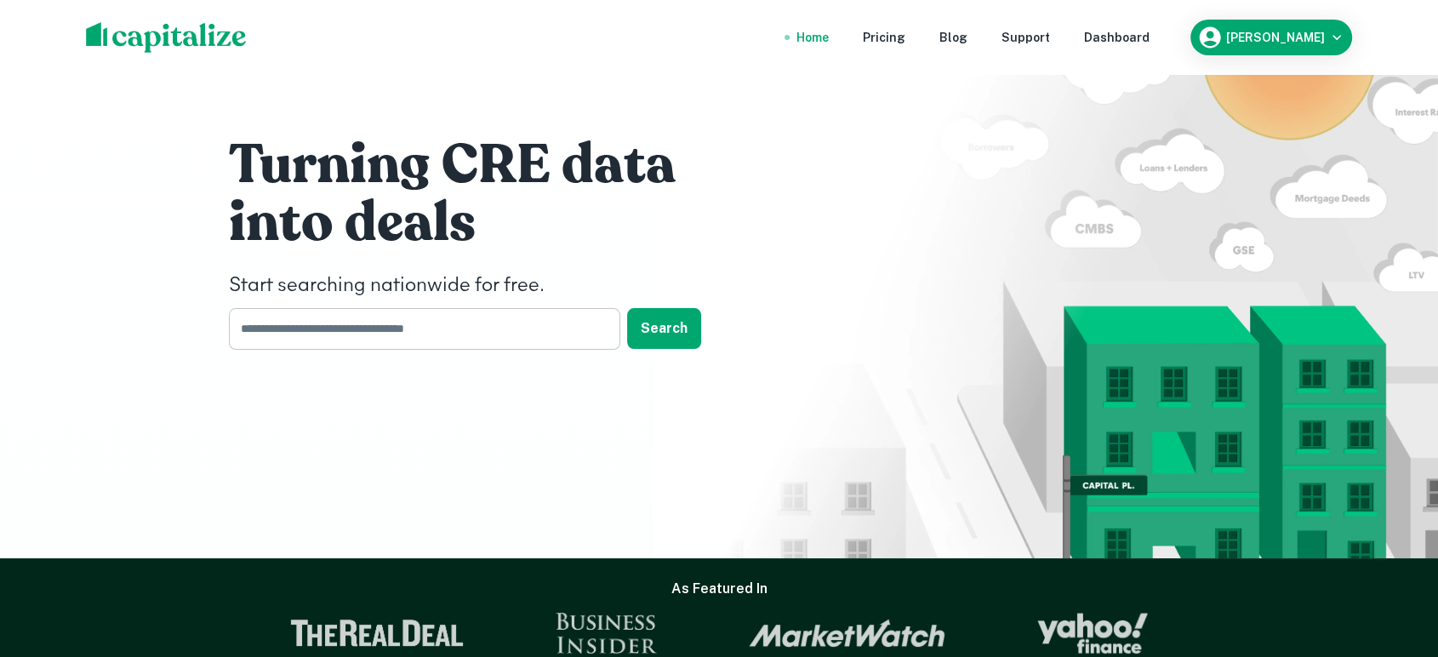
click at [460, 334] on input "text" at bounding box center [419, 329] width 380 height 42
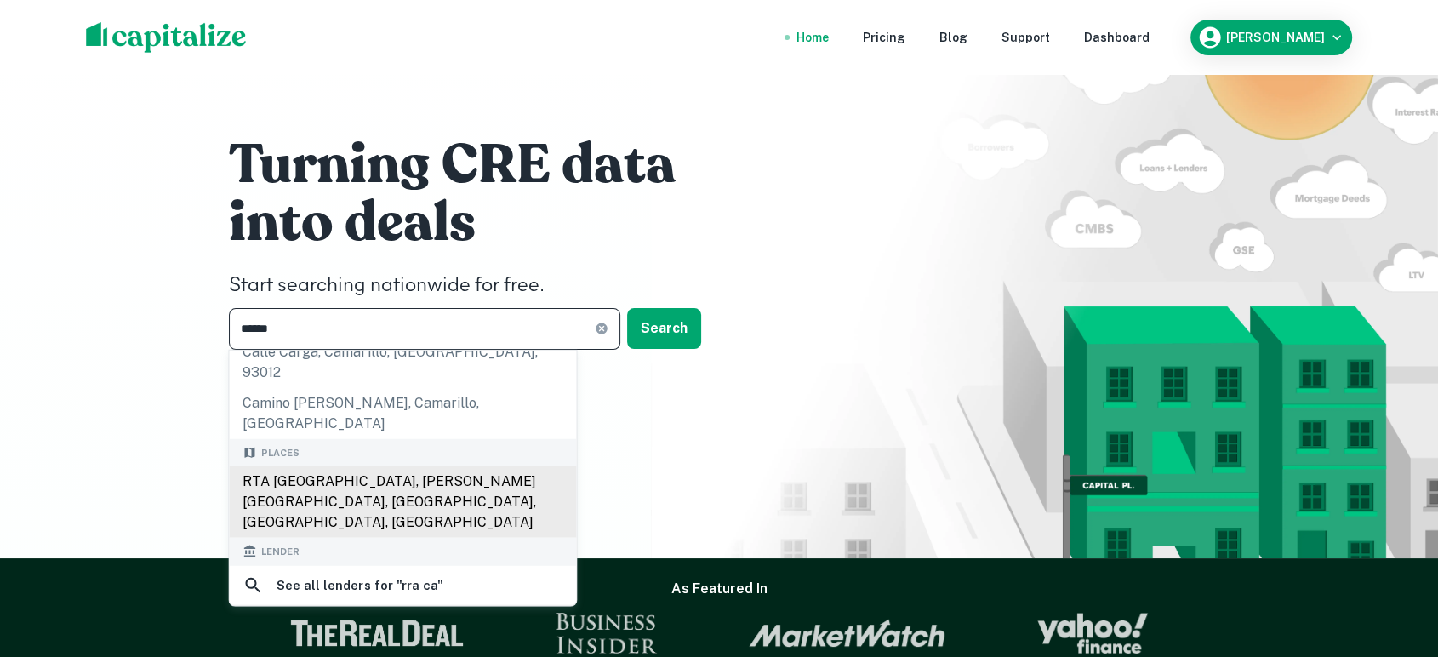
scroll to position [126, 0]
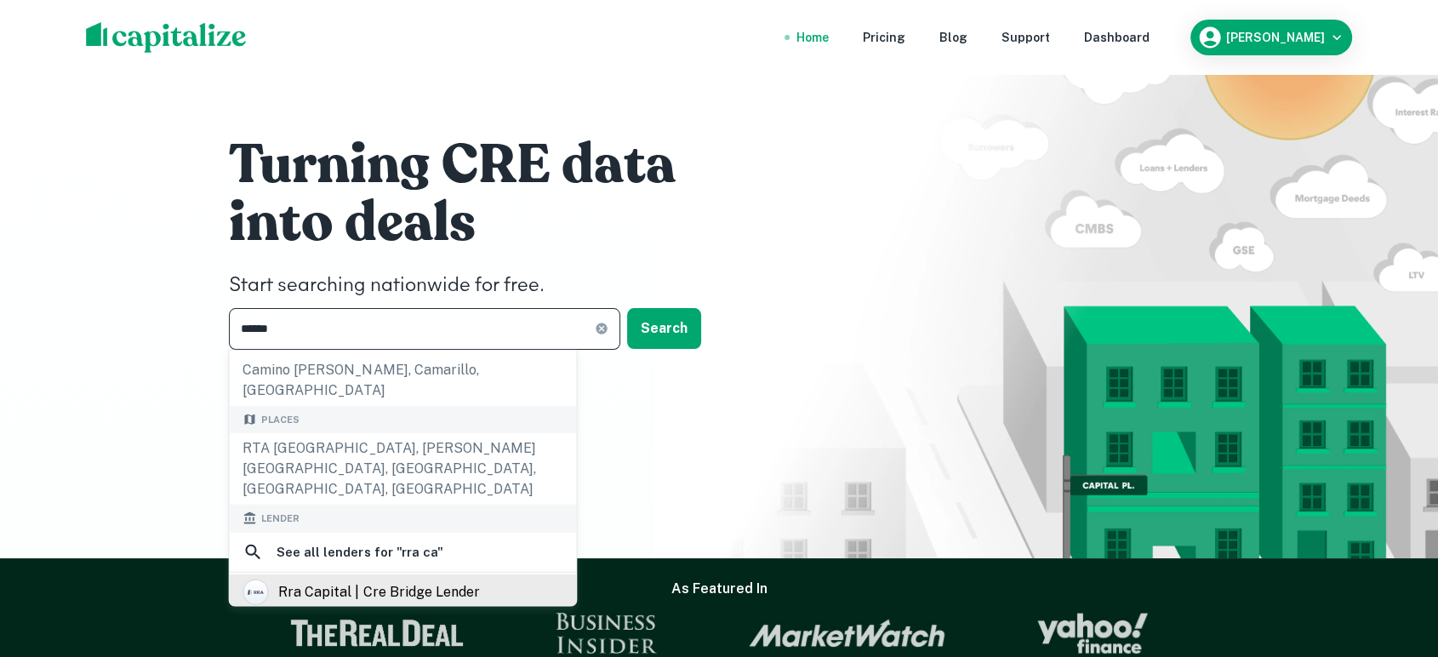
type input "******"
click at [408, 580] on div "rra capital | cre bridge lender" at bounding box center [378, 593] width 201 height 26
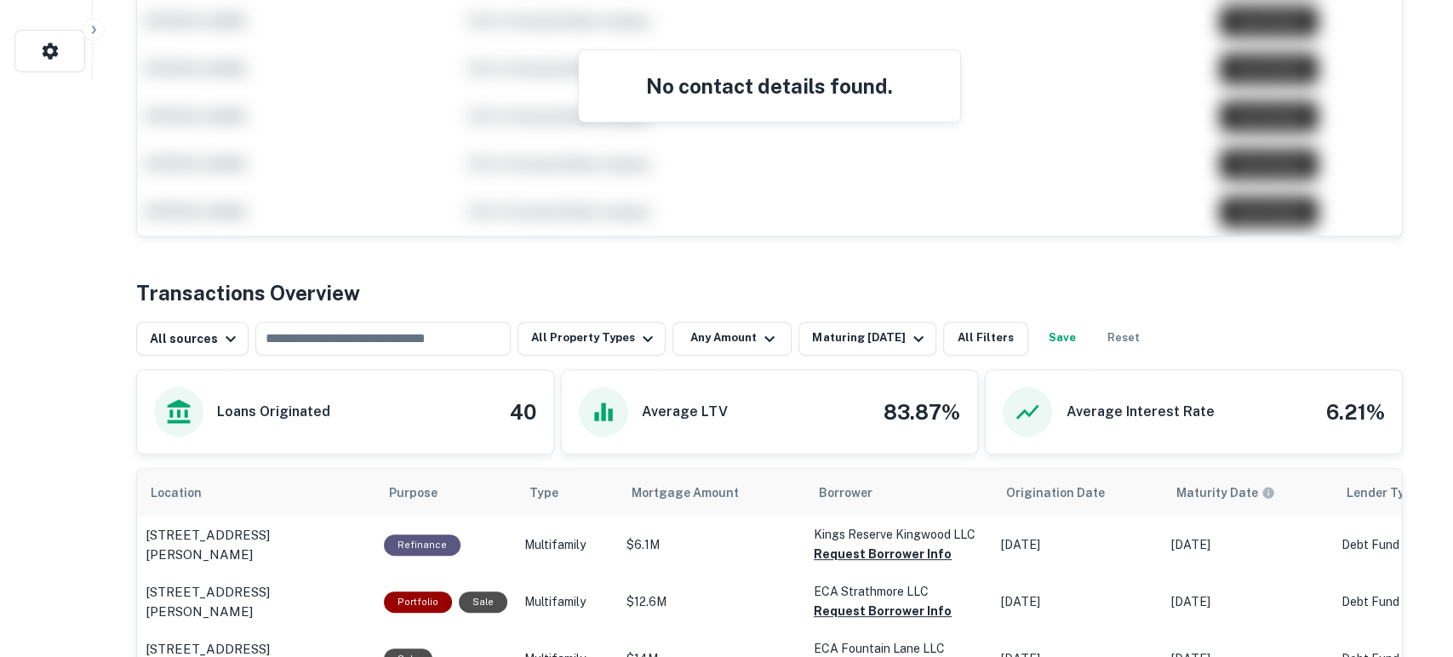
scroll to position [630, 0]
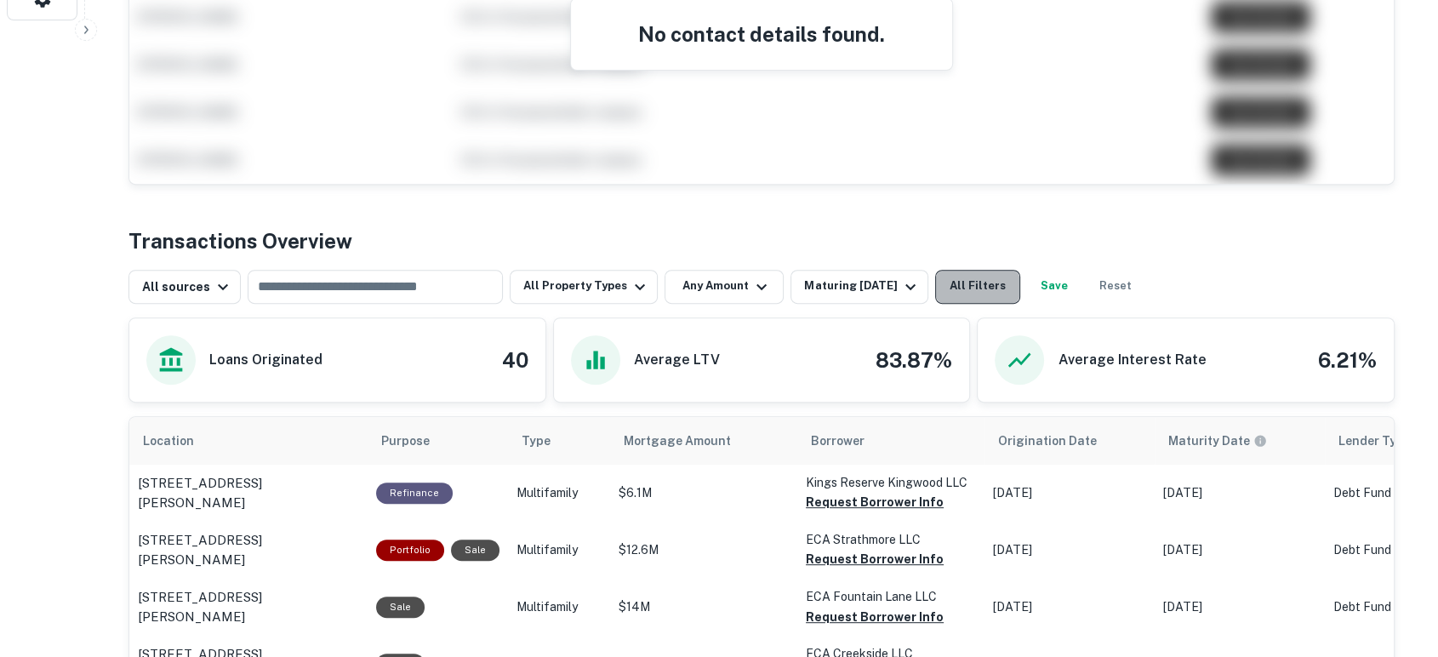
click at [978, 277] on button "All Filters" at bounding box center [977, 287] width 85 height 34
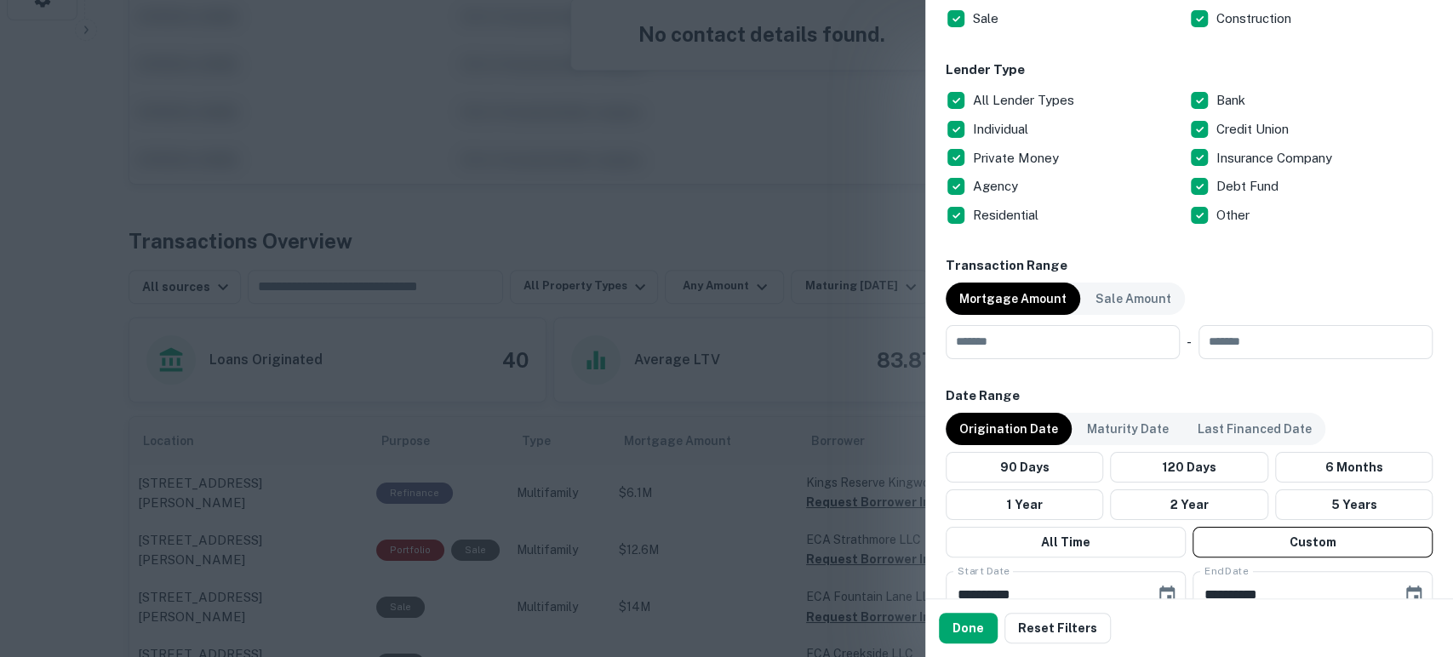
click at [1005, 429] on p "Origination Date" at bounding box center [1008, 429] width 99 height 19
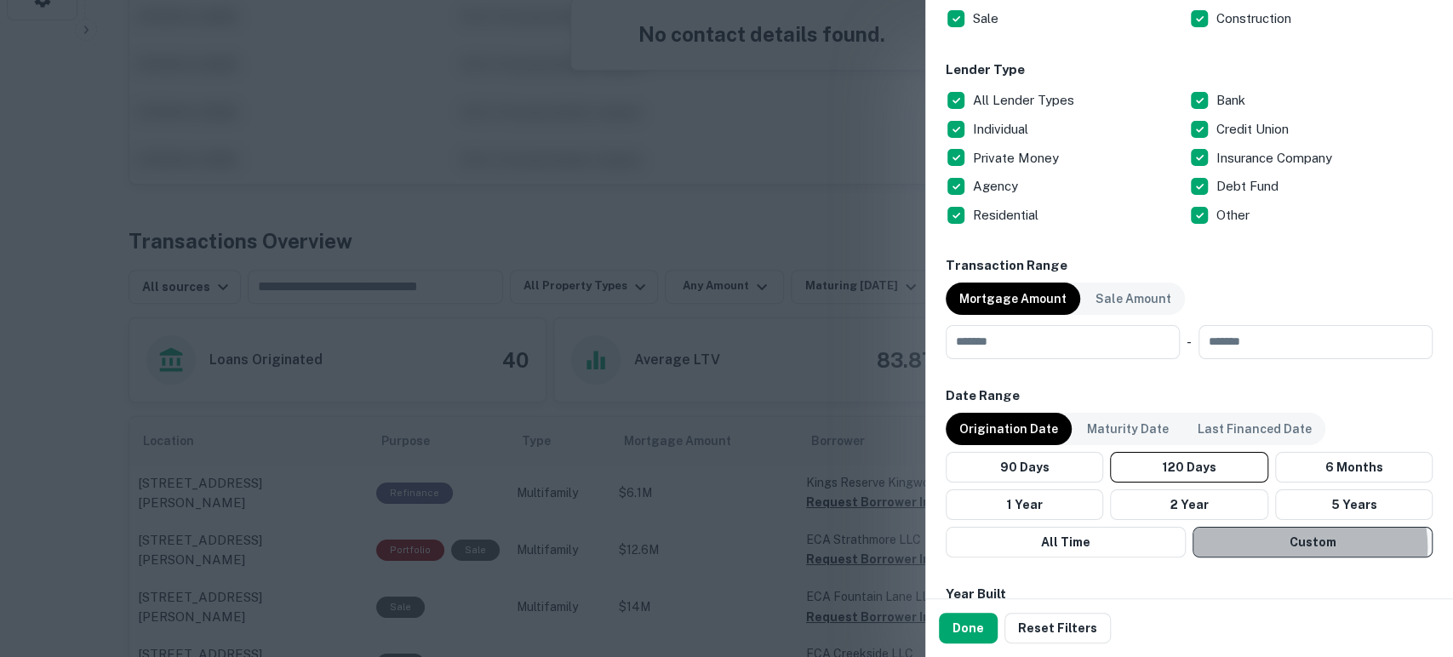
click at [1301, 546] on button "Custom" at bounding box center [1312, 542] width 240 height 31
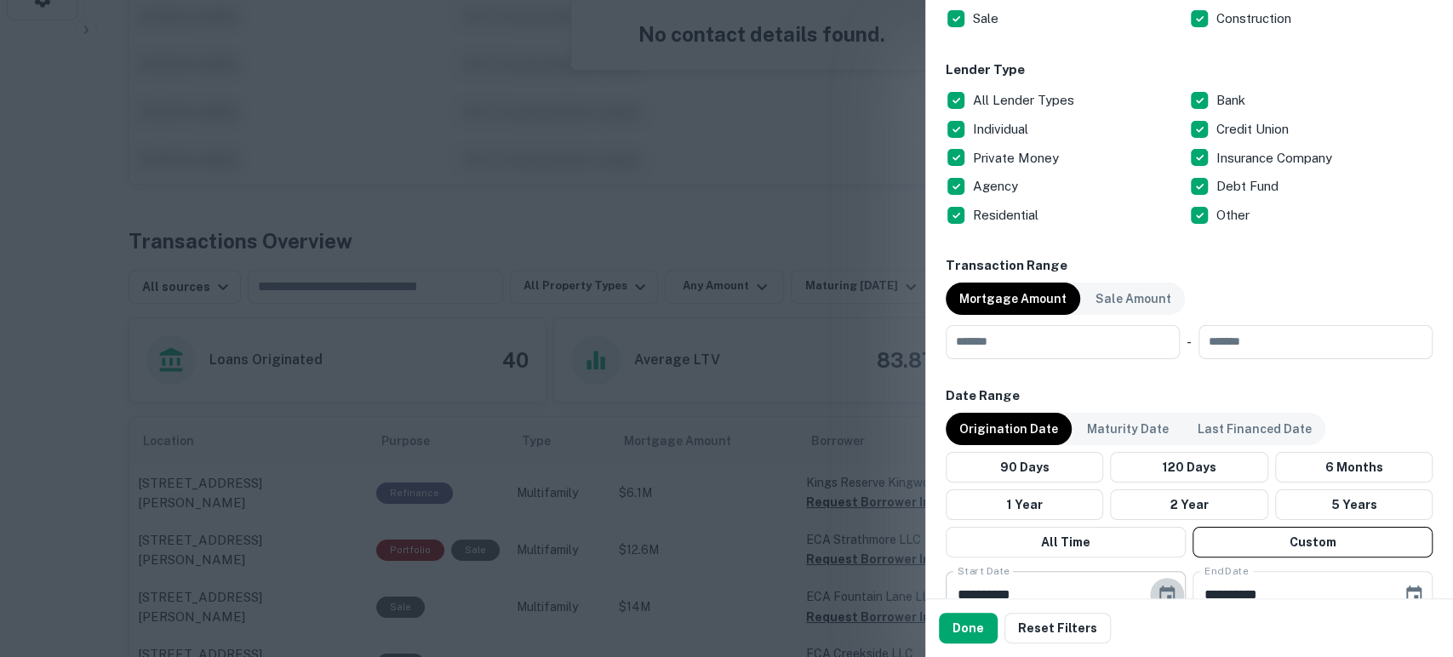
click at [1163, 590] on icon "Choose date, selected date is Apr 18, 2025" at bounding box center [1167, 595] width 20 height 20
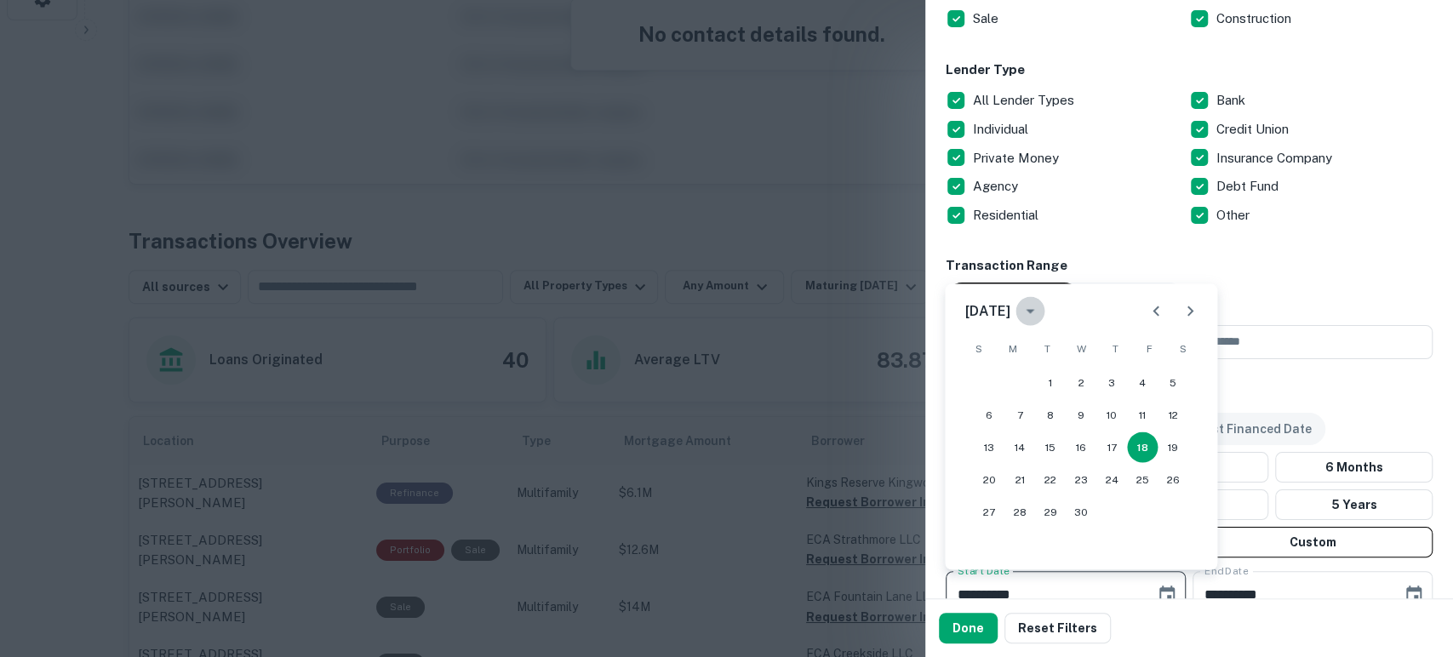
click at [1040, 307] on icon "calendar view is open, switch to year view" at bounding box center [1030, 310] width 20 height 20
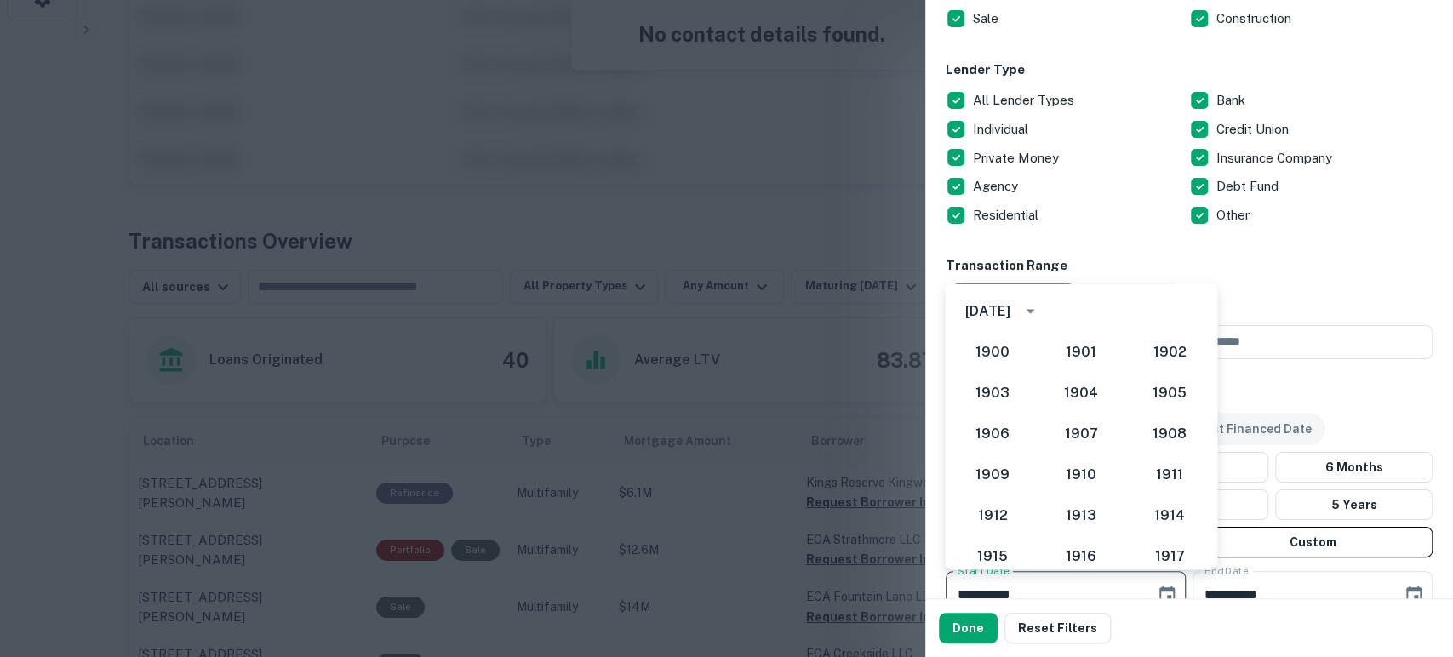
scroll to position [1477, 0]
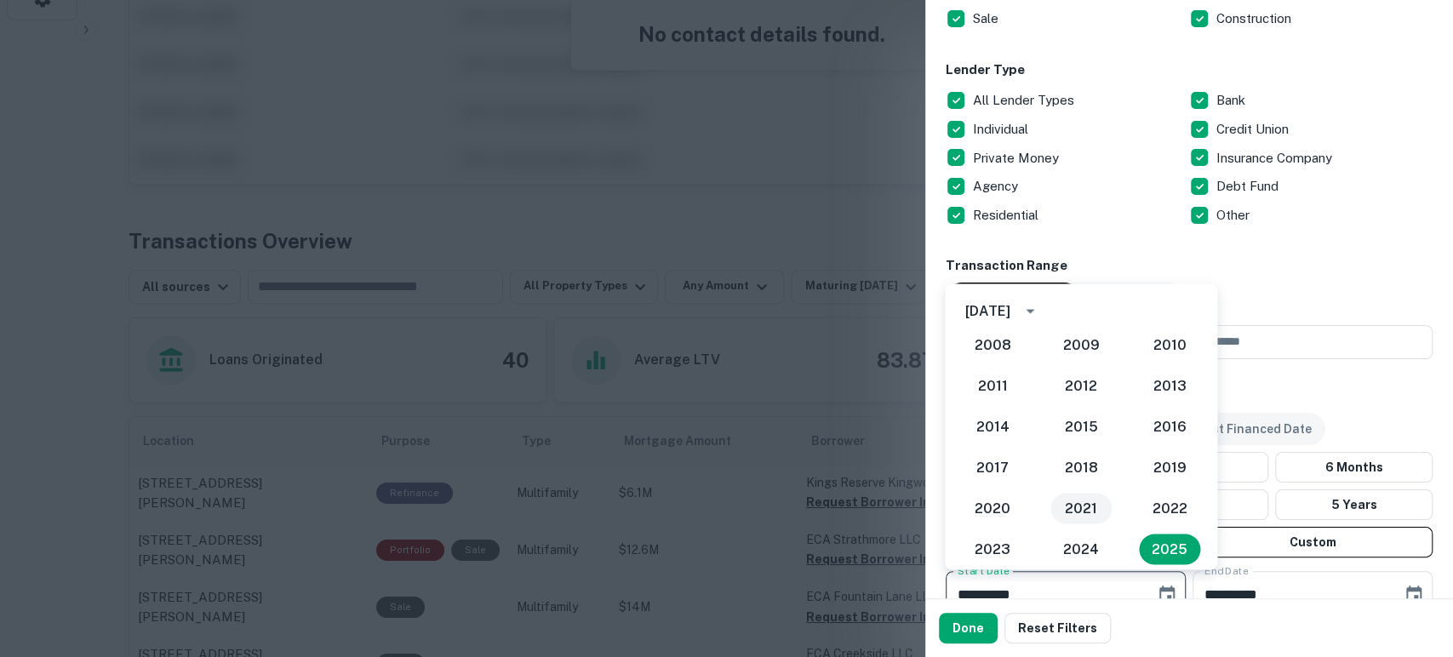
click at [1083, 506] on button "2021" at bounding box center [1080, 508] width 61 height 31
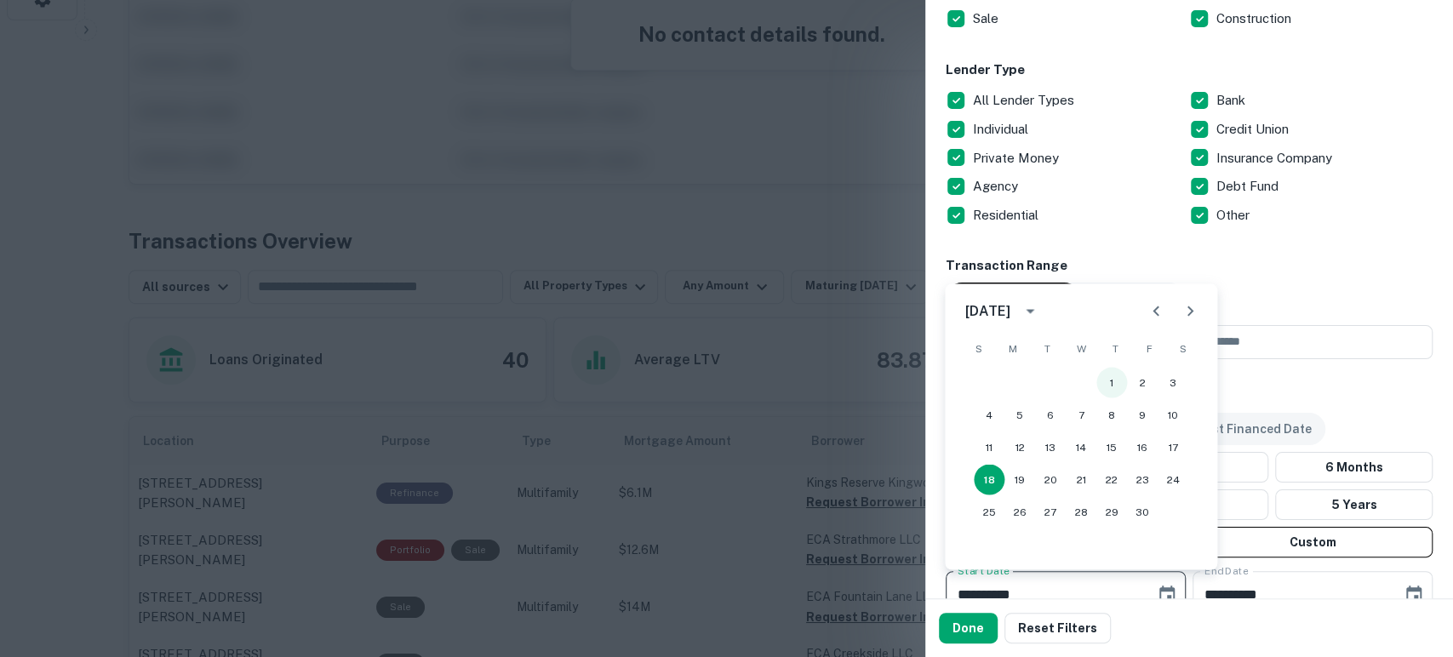
click at [1117, 380] on button "1" at bounding box center [1111, 382] width 31 height 31
type input "**********"
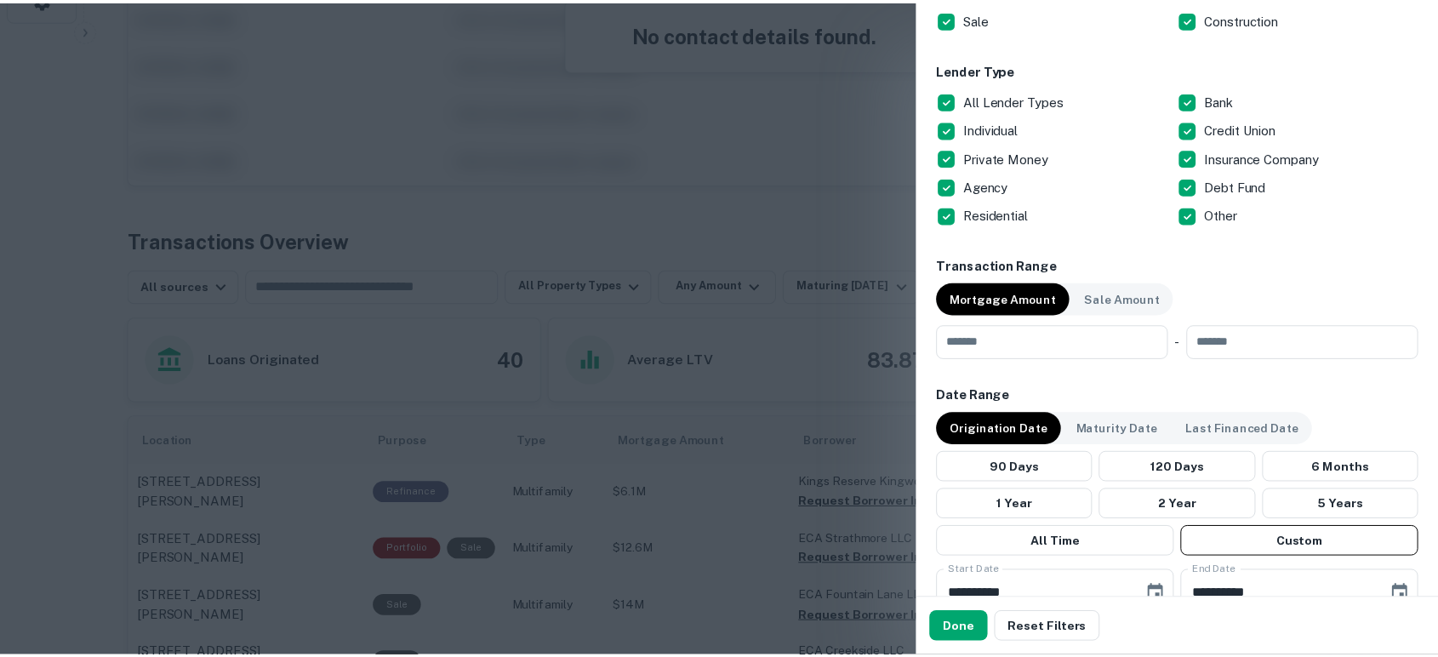
scroll to position [641, 0]
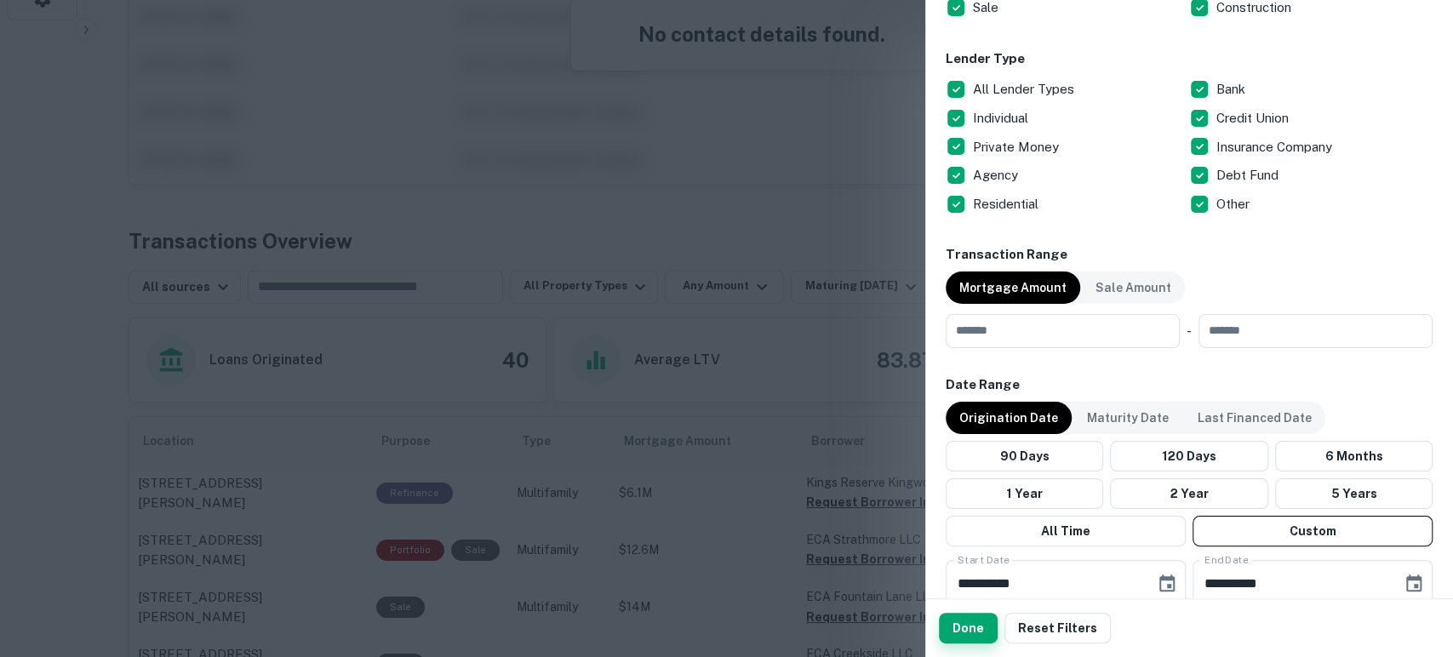
click at [975, 635] on button "Done" at bounding box center [968, 628] width 59 height 31
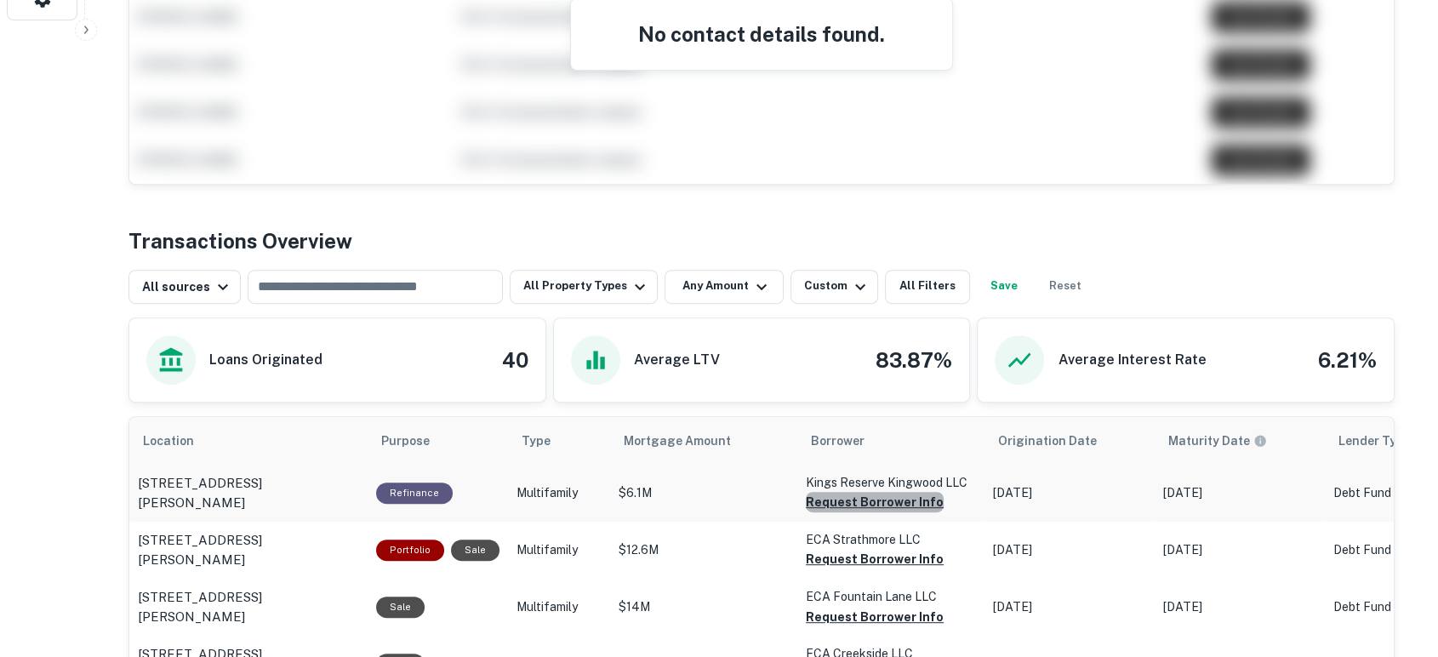
click at [894, 502] on button "Request Borrower Info" at bounding box center [875, 502] width 138 height 20
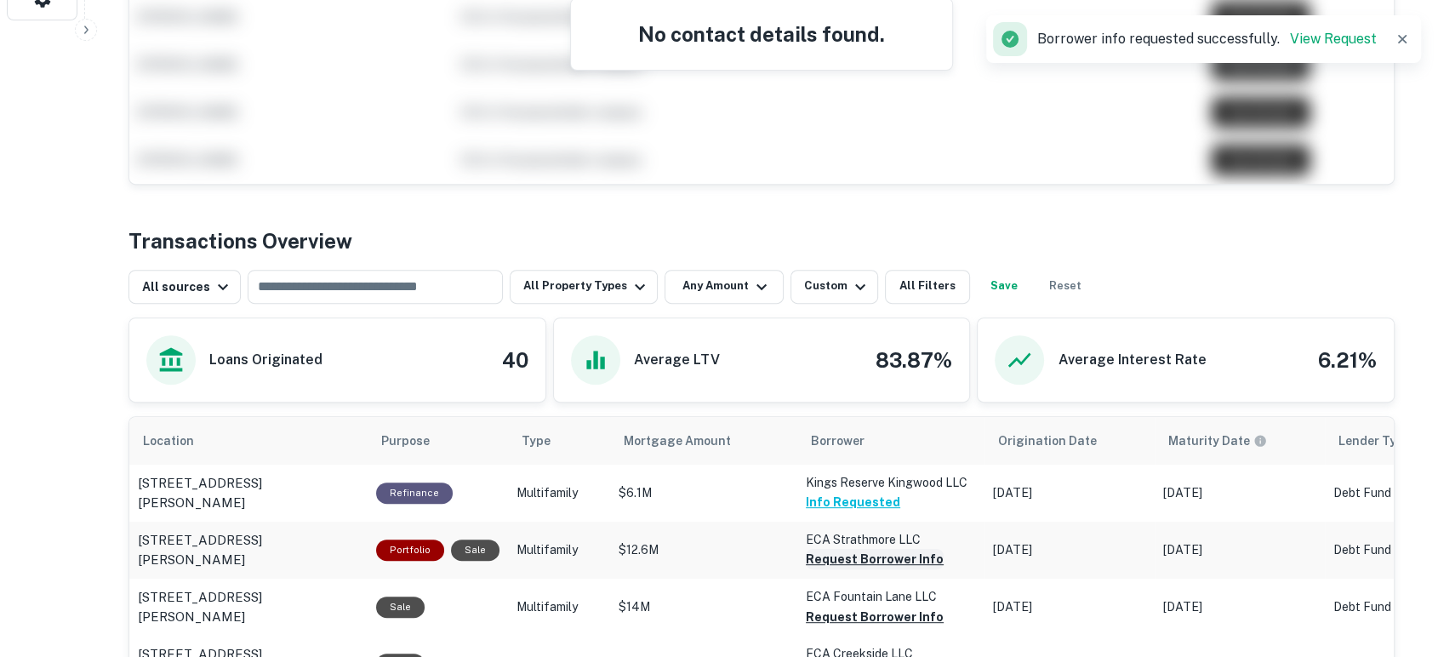
click at [880, 555] on button "Request Borrower Info" at bounding box center [875, 559] width 138 height 20
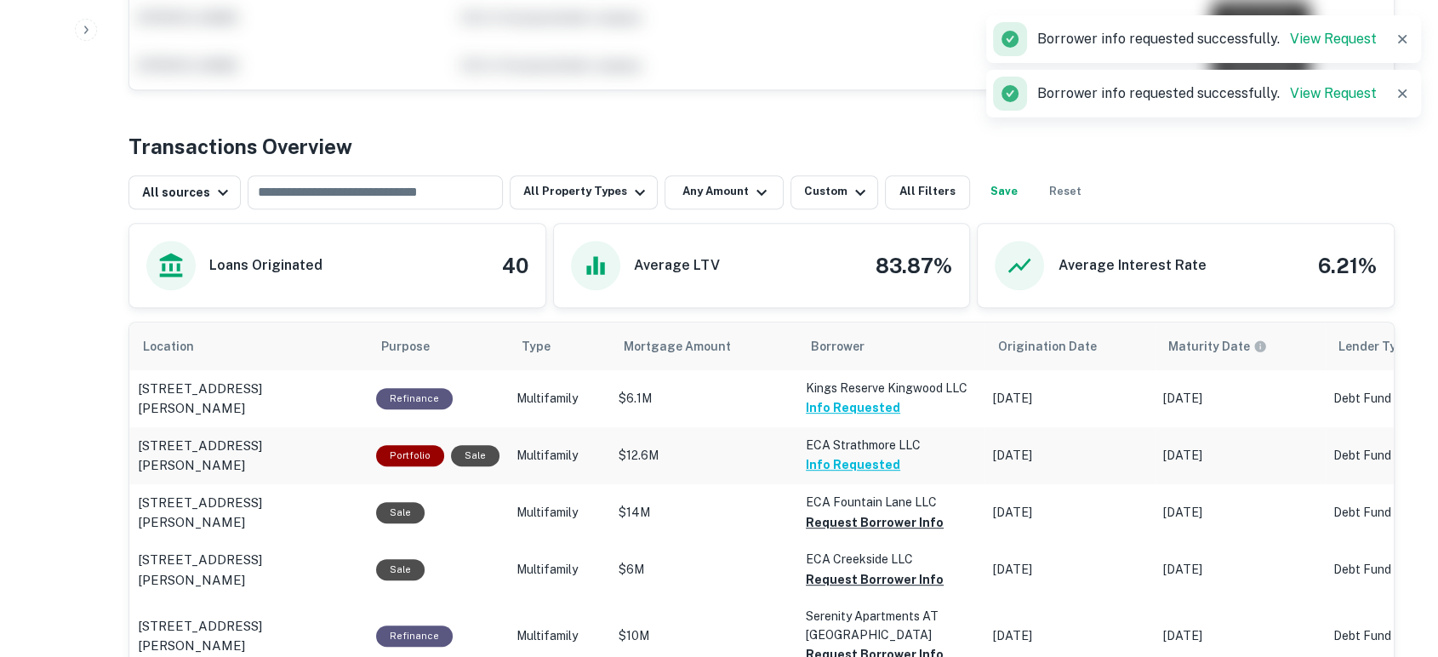
scroll to position [756, 0]
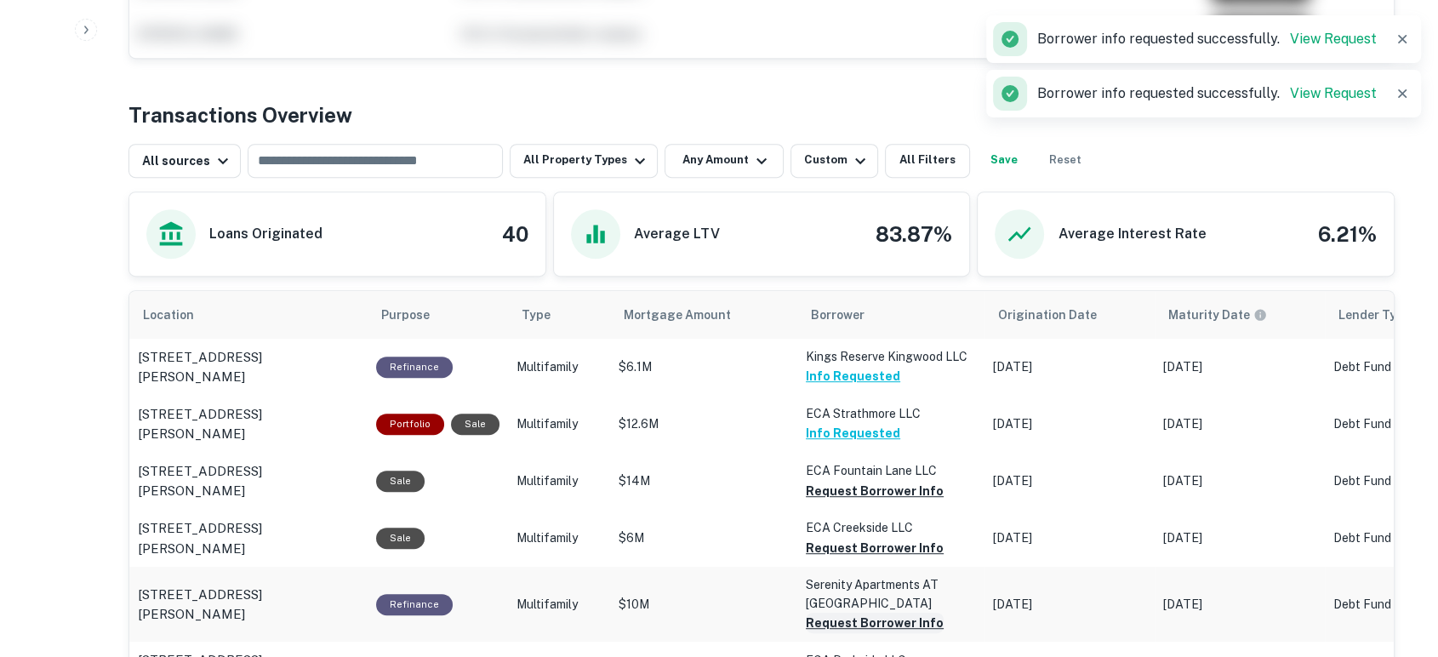
click at [880, 501] on button "Request Borrower Info" at bounding box center [875, 491] width 138 height 20
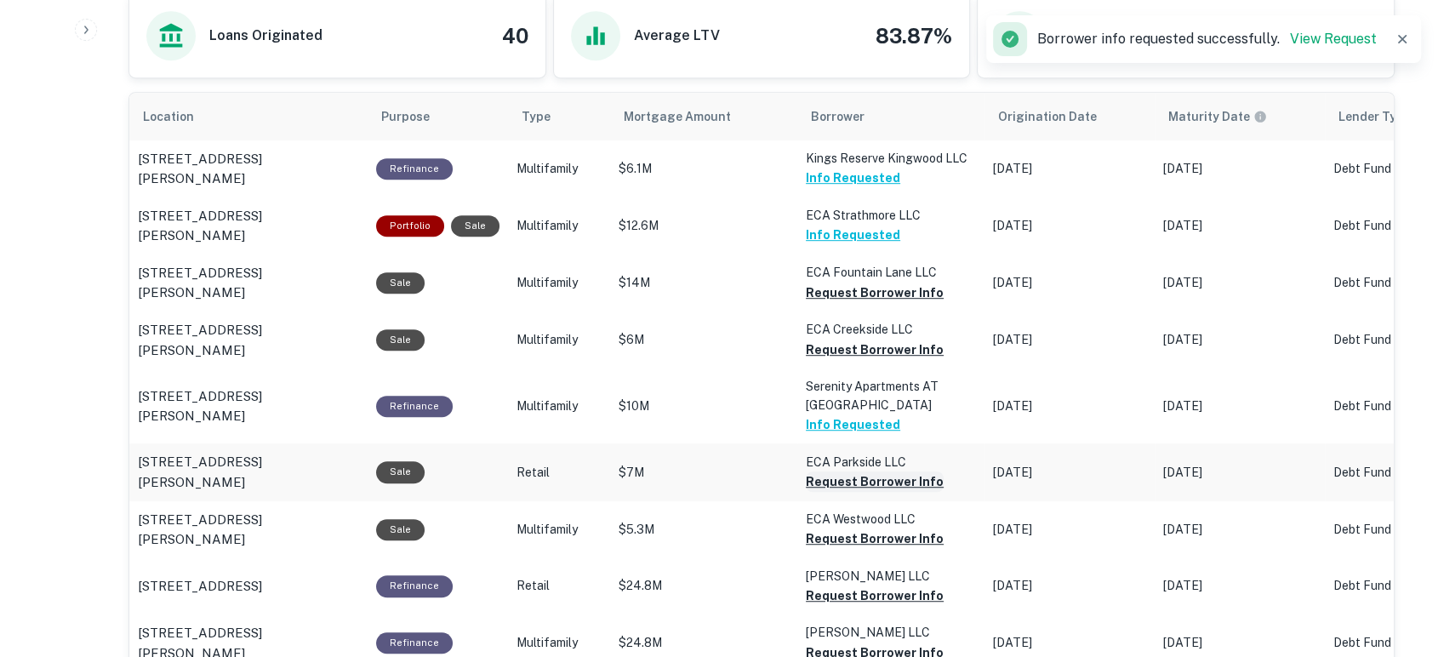
scroll to position [1008, 0]
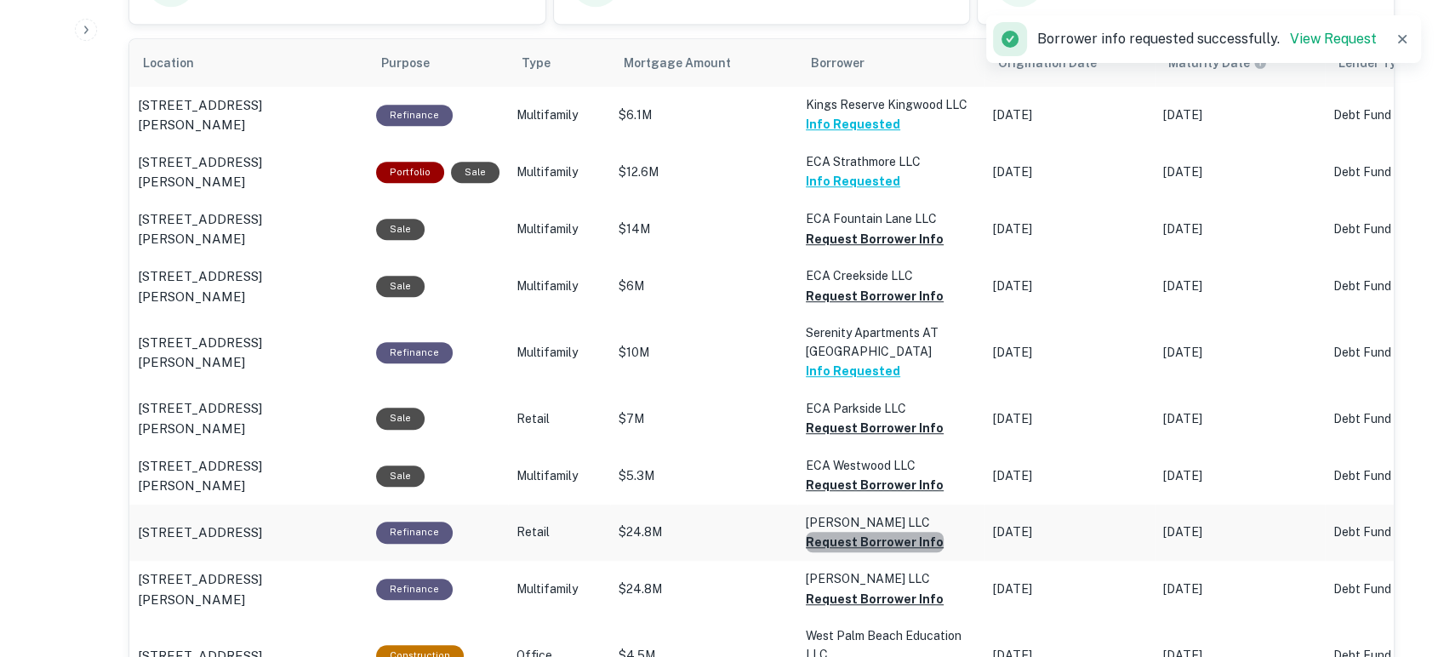
click at [869, 249] on button "Request Borrower Info" at bounding box center [875, 239] width 138 height 20
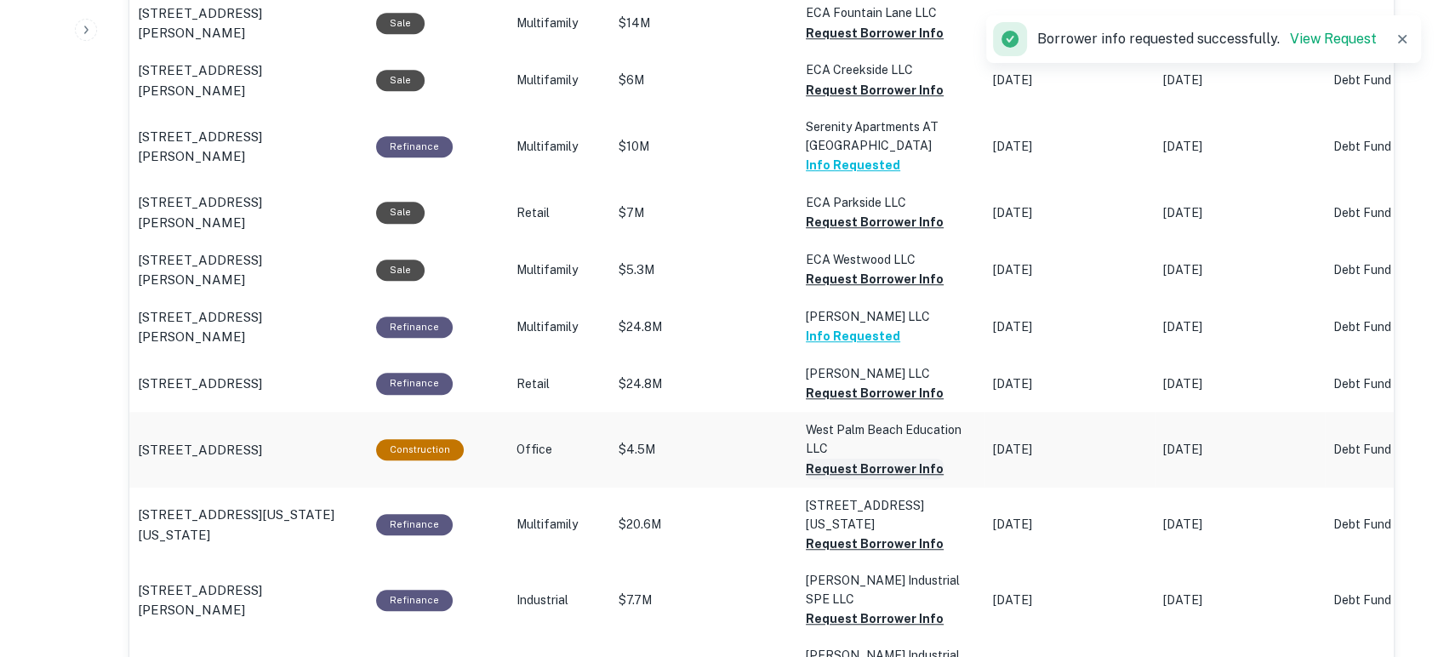
scroll to position [1260, 0]
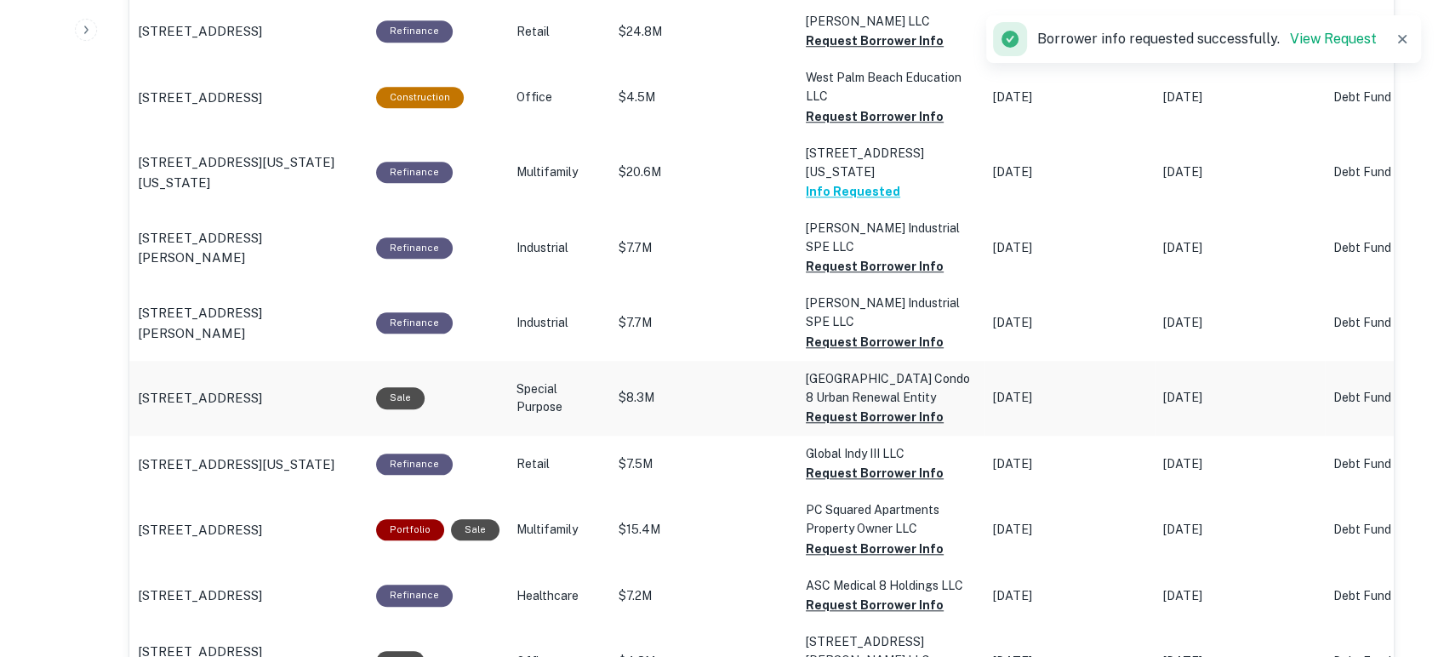
scroll to position [1639, 0]
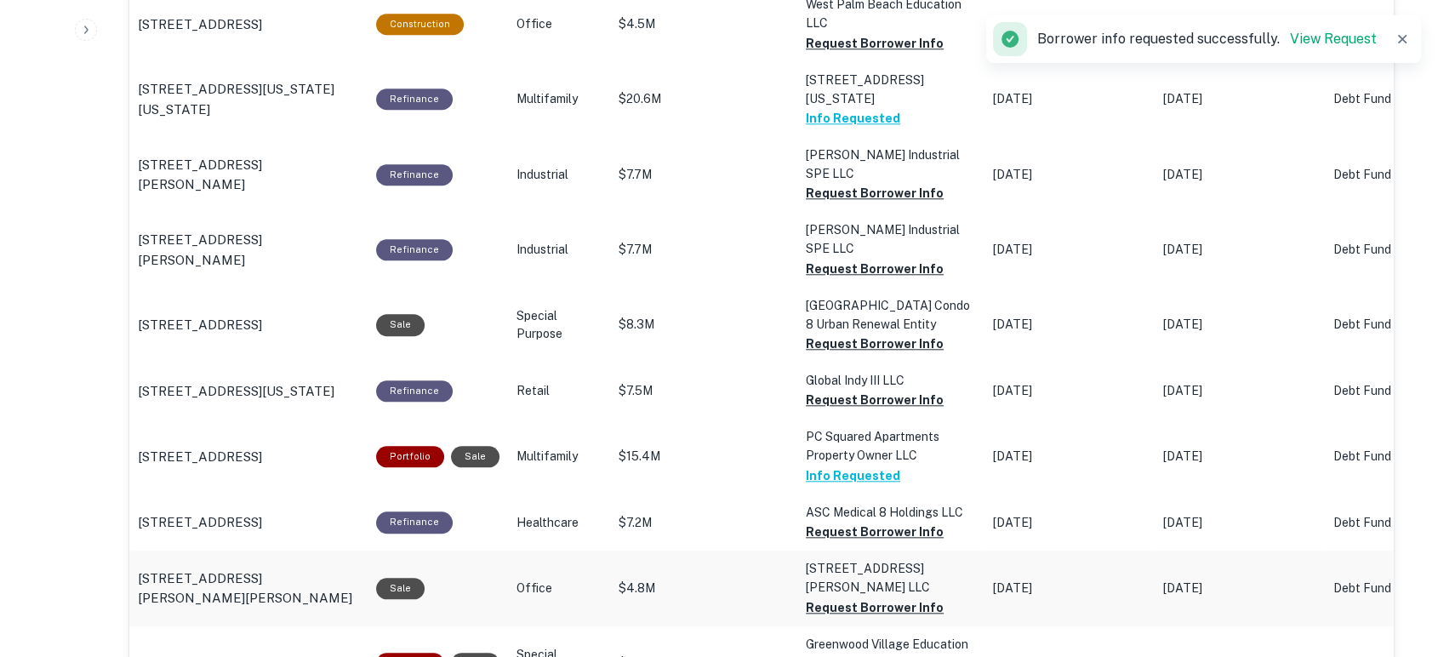
scroll to position [1764, 0]
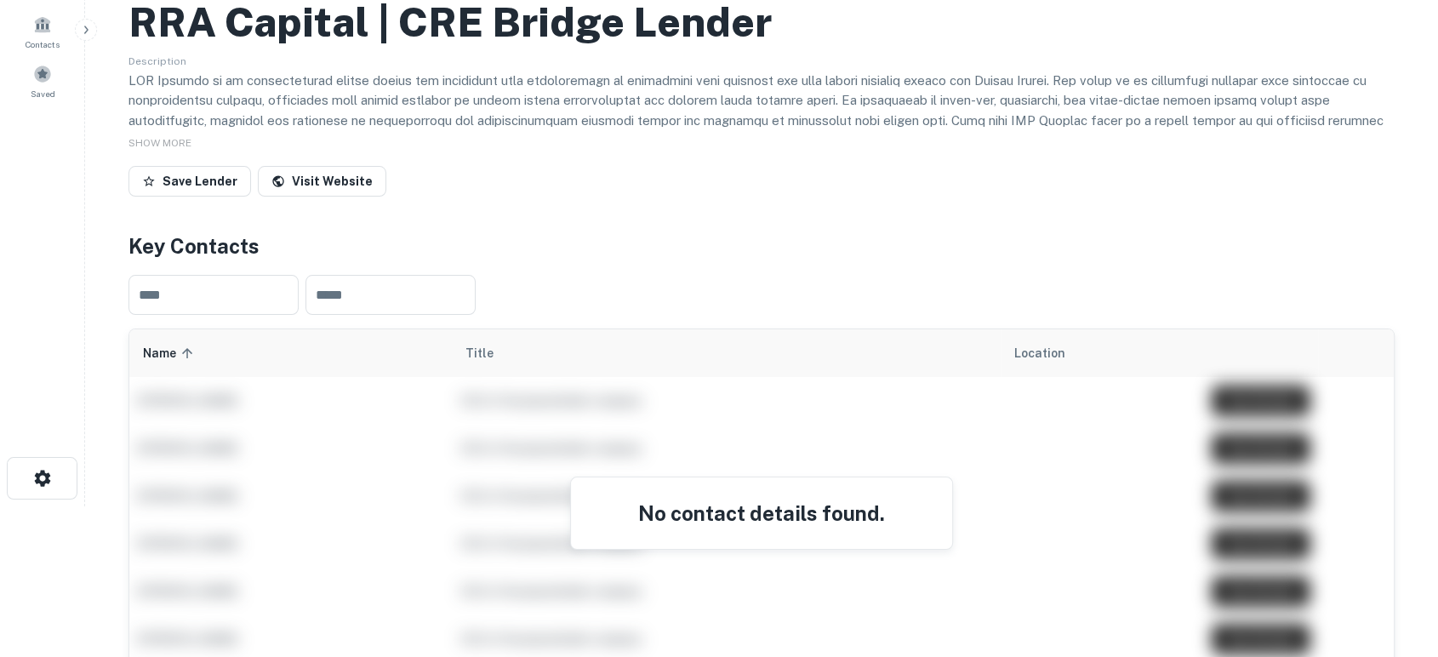
scroll to position [0, 0]
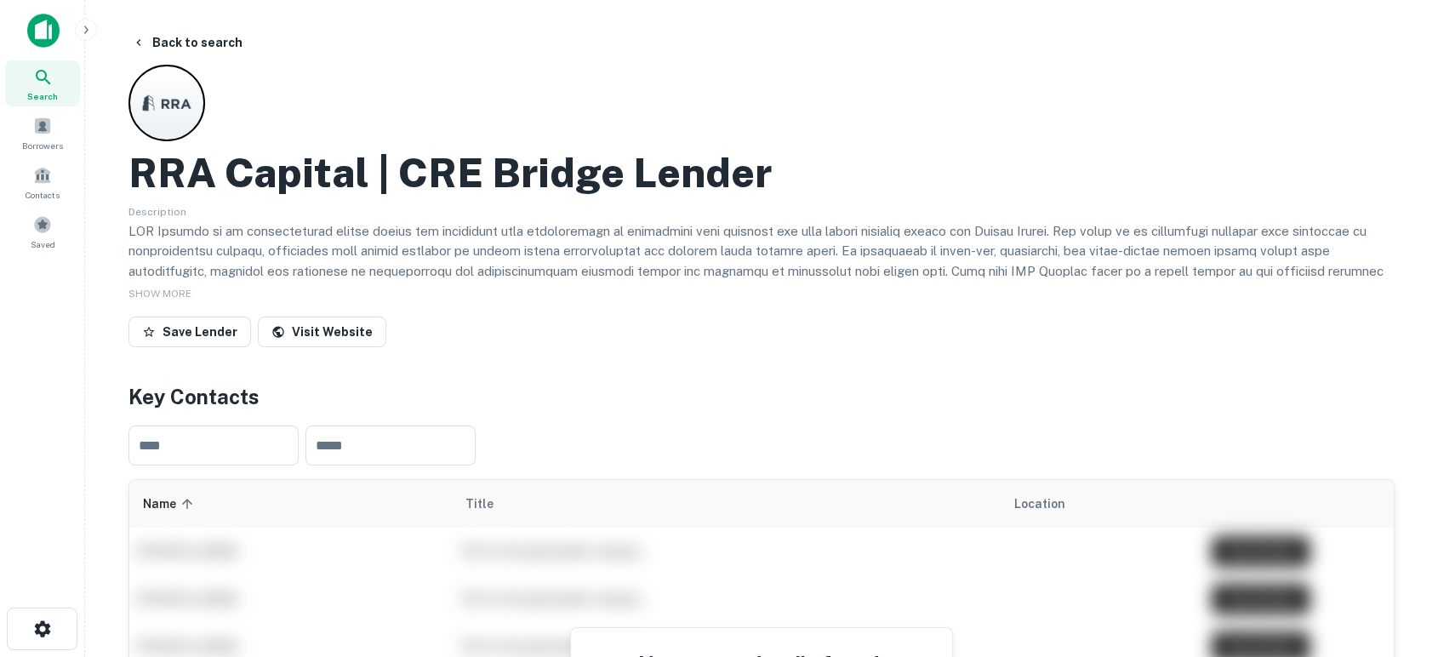
click at [42, 31] on img at bounding box center [43, 31] width 32 height 34
